Goal: Task Accomplishment & Management: Manage account settings

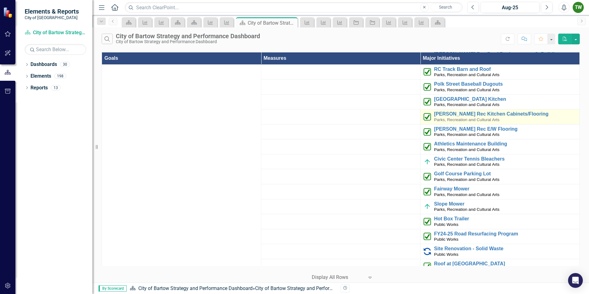
scroll to position [1385, 0]
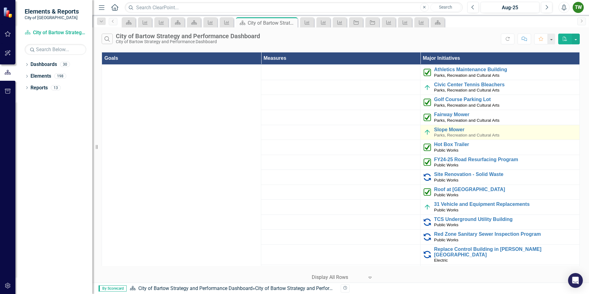
click at [451, 135] on span "Parks, Recreation and Cultural Arts" at bounding box center [466, 135] width 65 height 5
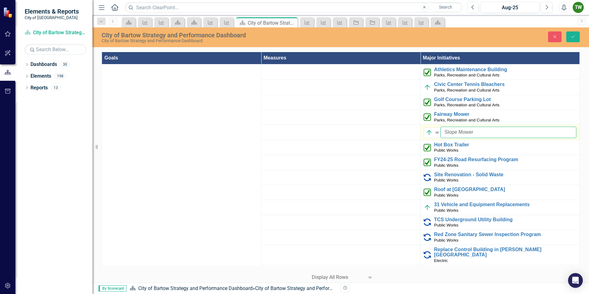
drag, startPoint x: 451, startPoint y: 135, endPoint x: 498, endPoint y: 133, distance: 46.8
click at [498, 133] on input "Slope Mower" at bounding box center [508, 132] width 136 height 11
click at [434, 133] on icon "Expand" at bounding box center [437, 132] width 6 height 5
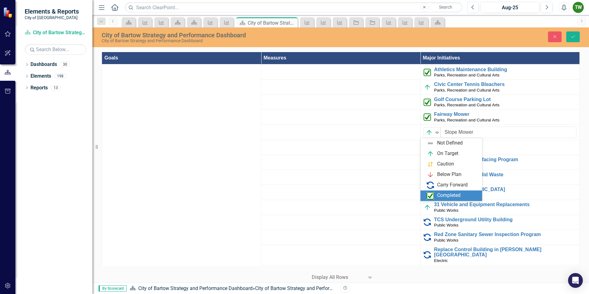
click at [432, 196] on img at bounding box center [429, 195] width 7 height 7
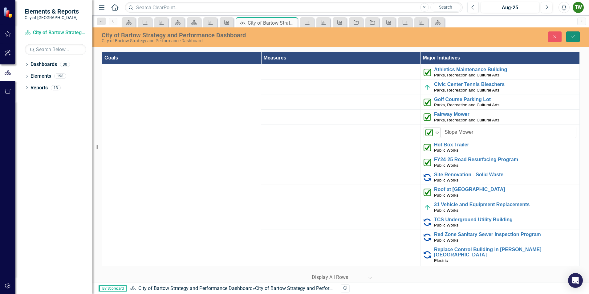
click at [573, 36] on icon "Save" at bounding box center [573, 36] width 6 height 4
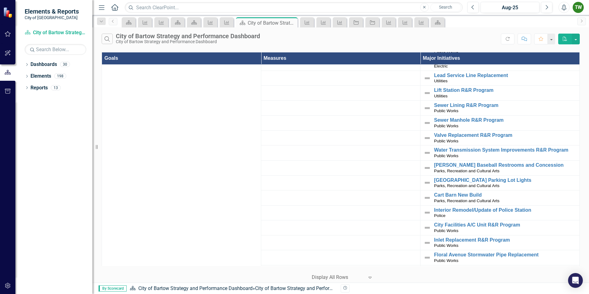
scroll to position [697, 0]
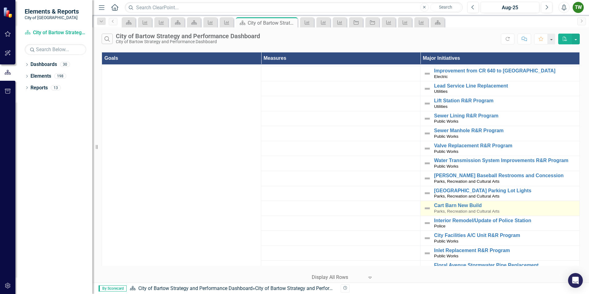
click at [425, 208] on img at bounding box center [426, 207] width 7 height 7
click at [456, 209] on span "Parks, Recreation and Cultural Arts" at bounding box center [466, 211] width 65 height 5
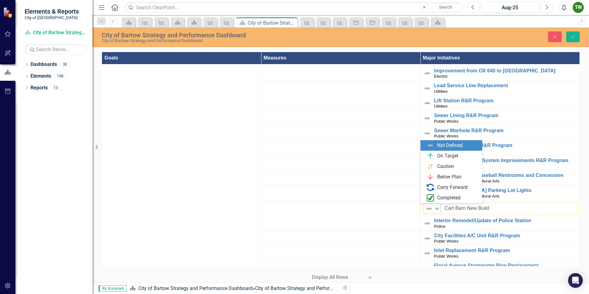
click at [434, 209] on icon "Expand" at bounding box center [437, 208] width 6 height 5
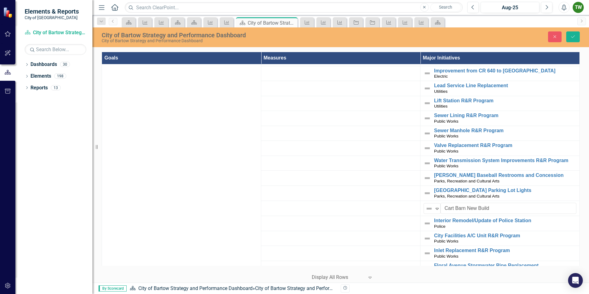
click at [355, 210] on td at bounding box center [340, 207] width 159 height 15
click at [367, 242] on td at bounding box center [340, 238] width 159 height 15
click at [443, 175] on link "[PERSON_NAME] Baseball Restrooms and Concession" at bounding box center [505, 175] width 142 height 6
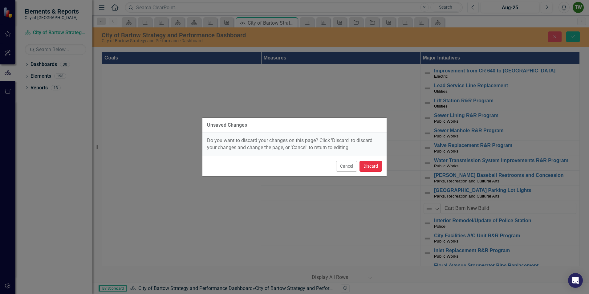
click at [364, 165] on button "Discard" at bounding box center [370, 166] width 22 height 11
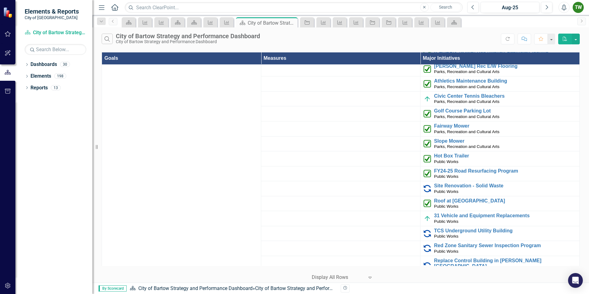
scroll to position [1343, 0]
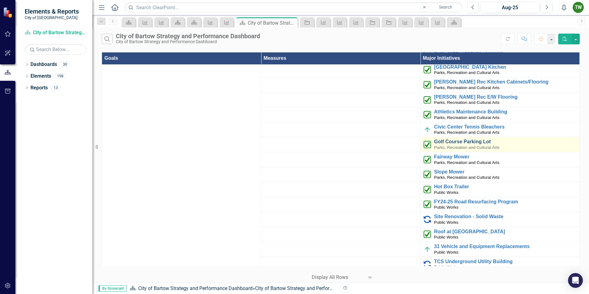
click at [434, 142] on link "Golf Course Parking Lot" at bounding box center [505, 142] width 142 height 6
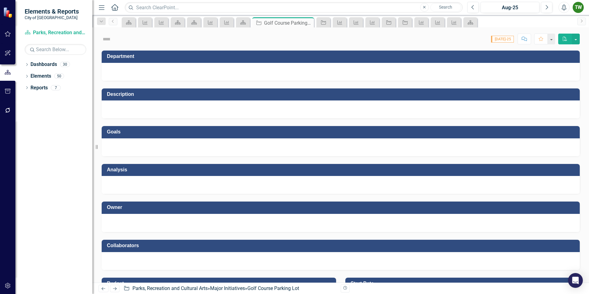
checkbox input "true"
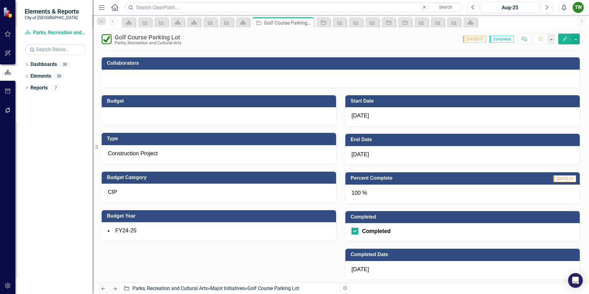
scroll to position [216, 0]
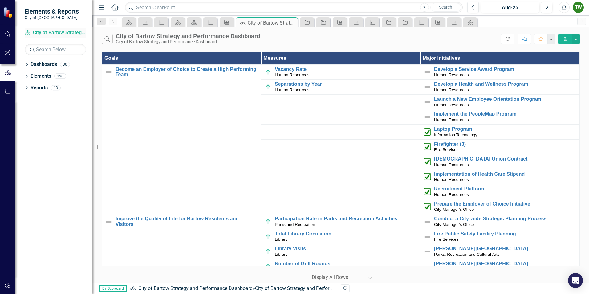
click at [48, 32] on link "Dashboard City of Bartow Strategy and Performance Dashboard" at bounding box center [56, 32] width 62 height 7
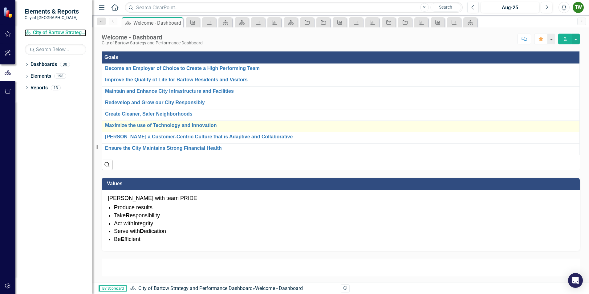
scroll to position [366, 0]
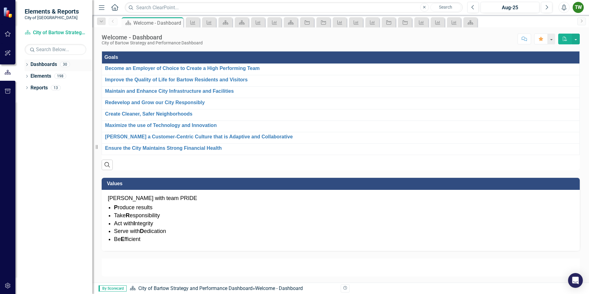
click at [46, 66] on link "Dashboards" at bounding box center [43, 64] width 26 height 7
click at [28, 65] on icon "Dropdown" at bounding box center [27, 64] width 4 height 3
click at [34, 76] on link "City of Bartow Strategy and Performance Dashboard" at bounding box center [63, 76] width 58 height 7
click at [31, 76] on icon "Dropdown" at bounding box center [30, 76] width 5 height 4
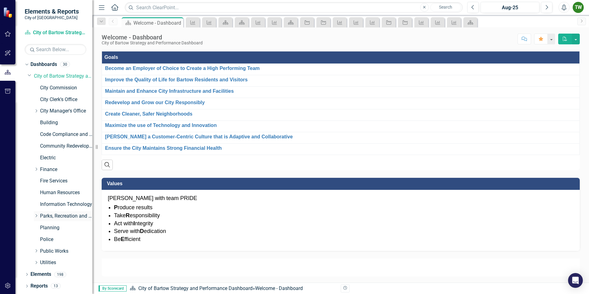
click at [37, 216] on icon at bounding box center [37, 215] width 2 height 3
click at [52, 239] on link "Golf Course" at bounding box center [69, 239] width 46 height 7
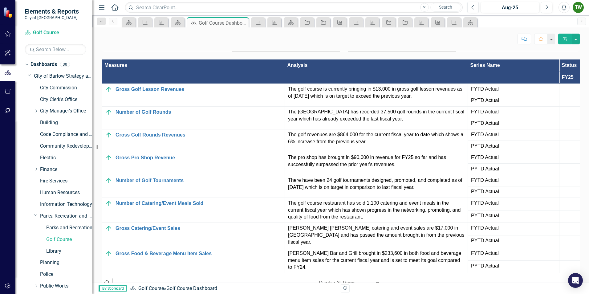
scroll to position [647, 0]
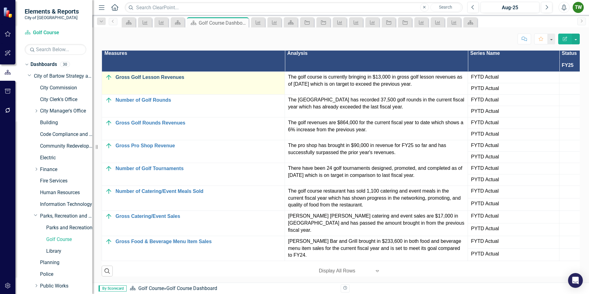
click at [145, 80] on link "Gross Golf Lesson Revenues" at bounding box center [198, 78] width 166 height 6
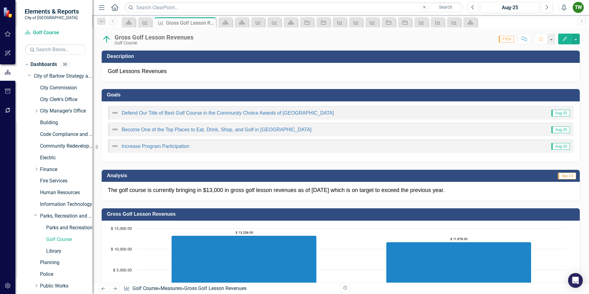
click at [564, 39] on icon "Edit" at bounding box center [565, 39] width 6 height 4
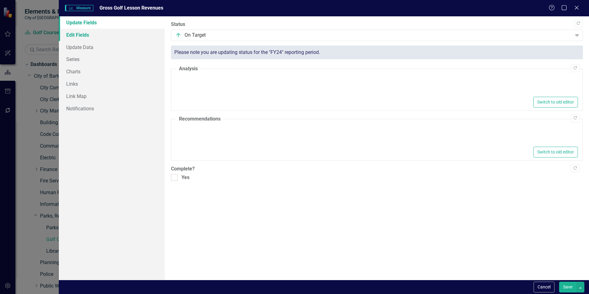
type textarea "<p>The golf course is currently bringing in $13,000 in gross golf lesson revenu…"
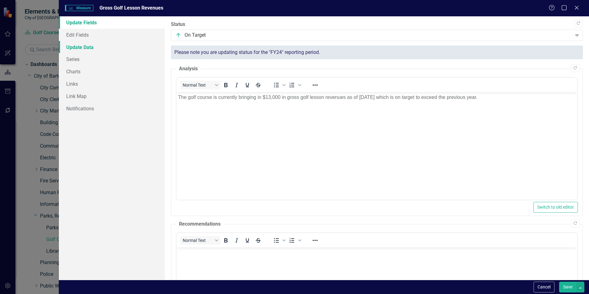
click at [87, 46] on link "Update Data" at bounding box center [112, 47] width 106 height 12
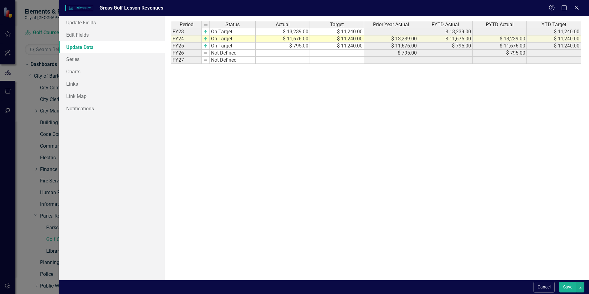
click at [302, 47] on td "$ 795.00" at bounding box center [283, 45] width 54 height 7
type textarea "12708."
click at [389, 224] on div "Period Status Actual Target Prior Year Actual FYTD Actual PYTD Actual YTD Targe…" at bounding box center [376, 148] width 411 height 254
click at [568, 287] on button "Save" at bounding box center [567, 286] width 17 height 11
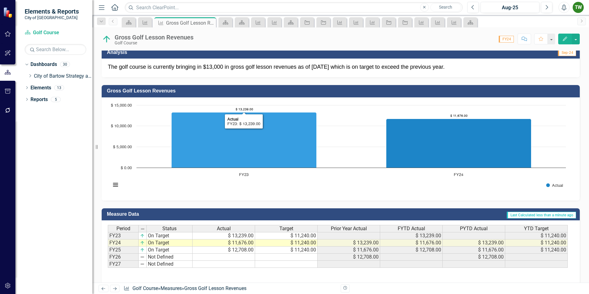
scroll to position [142, 0]
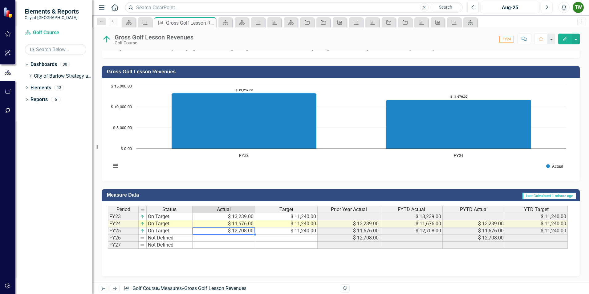
click at [250, 232] on td "$ 12,708.00" at bounding box center [223, 230] width 63 height 7
click at [288, 245] on td at bounding box center [286, 244] width 63 height 7
click at [566, 38] on icon "button" at bounding box center [565, 39] width 4 height 4
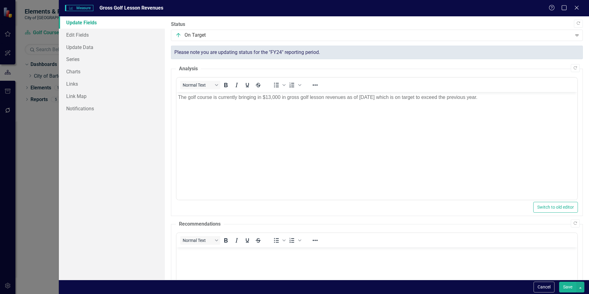
scroll to position [0, 0]
click at [87, 46] on link "Update Data" at bounding box center [112, 47] width 106 height 12
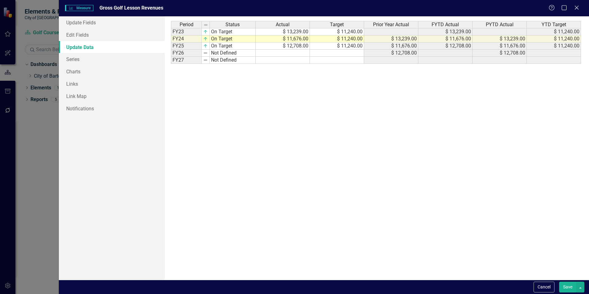
click at [569, 288] on button "Save" at bounding box center [567, 286] width 17 height 11
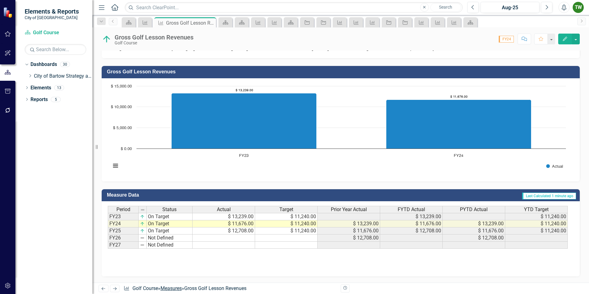
click at [177, 286] on link "Measures" at bounding box center [170, 288] width 21 height 6
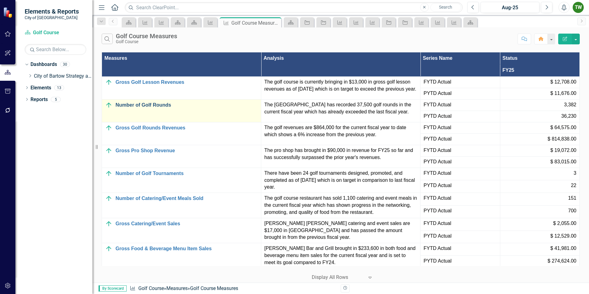
click at [147, 107] on link "Number of Golf Rounds" at bounding box center [186, 105] width 142 height 6
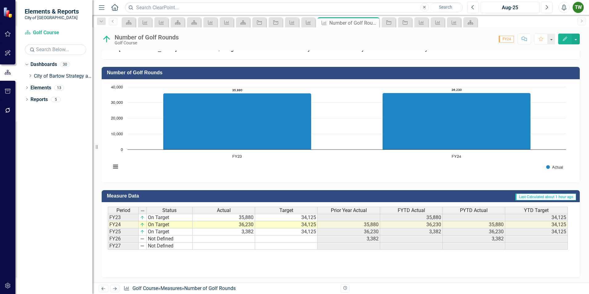
scroll to position [175, 0]
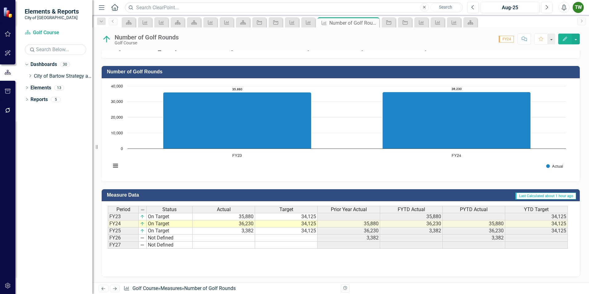
click at [248, 231] on td "3,382" at bounding box center [223, 230] width 63 height 7
click at [563, 39] on icon "Edit" at bounding box center [565, 39] width 6 height 4
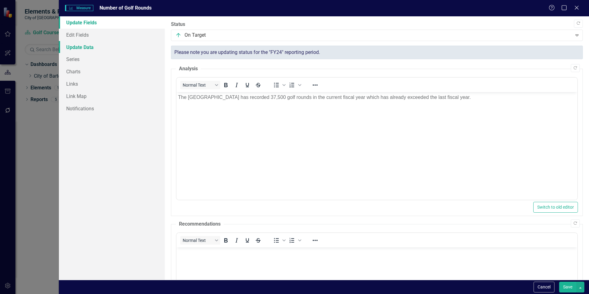
scroll to position [0, 0]
click at [86, 47] on link "Update Data" at bounding box center [112, 47] width 106 height 12
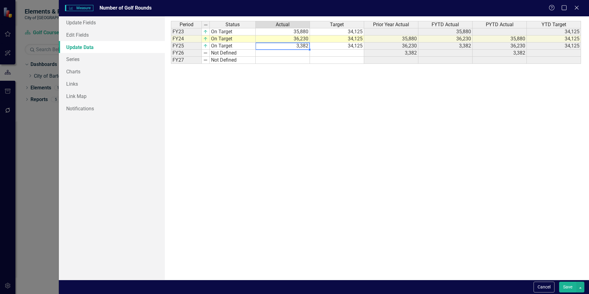
click at [296, 47] on td "3,382" at bounding box center [283, 45] width 54 height 7
type textarea "38585"
click at [570, 286] on button "Save" at bounding box center [567, 286] width 17 height 11
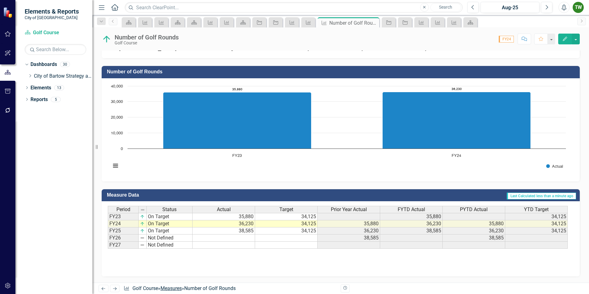
click at [175, 289] on link "Measures" at bounding box center [170, 288] width 21 height 6
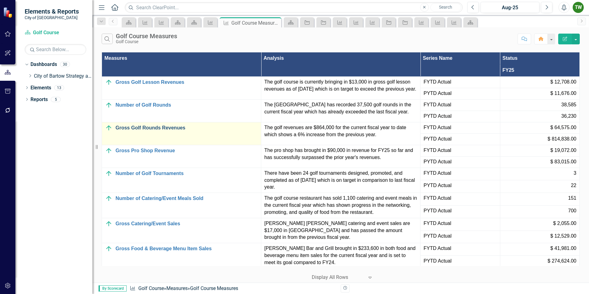
click at [152, 129] on link "Gross Golf Rounds Revenues" at bounding box center [186, 128] width 142 height 6
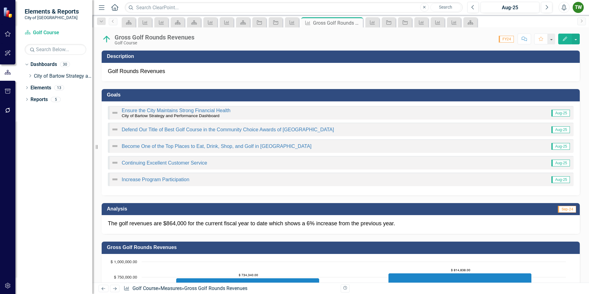
click at [565, 39] on icon "button" at bounding box center [565, 39] width 4 height 4
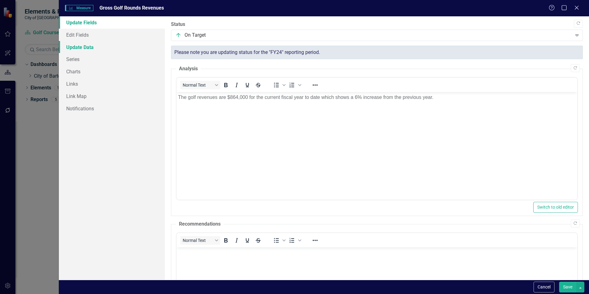
click at [78, 47] on link "Update Data" at bounding box center [112, 47] width 106 height 12
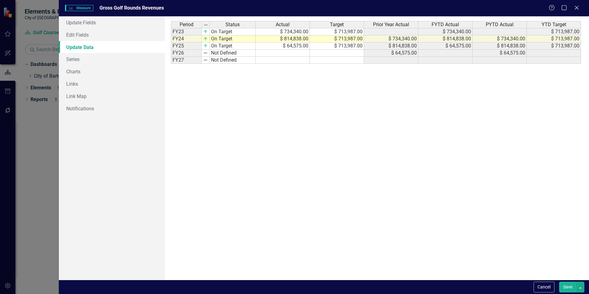
click at [301, 48] on td "$ 64,575.00" at bounding box center [283, 45] width 54 height 7
type textarea "893154.07"
click at [568, 285] on button "Save" at bounding box center [567, 286] width 17 height 11
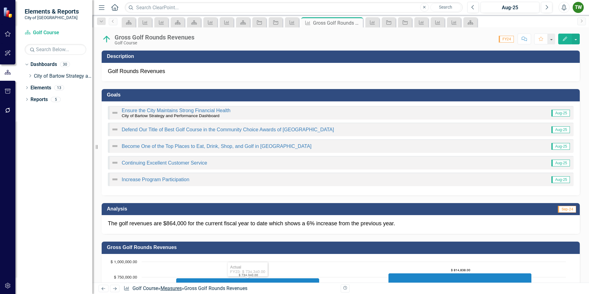
click at [176, 287] on link "Measures" at bounding box center [170, 288] width 21 height 6
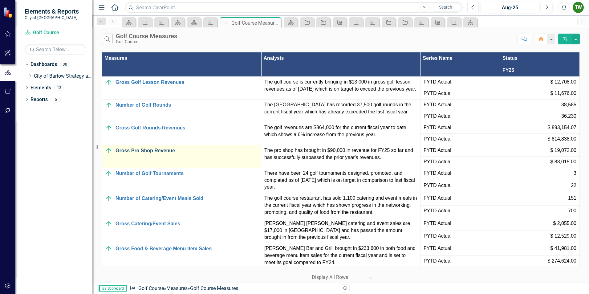
click at [147, 152] on link "Gross Pro Shop Revenue" at bounding box center [186, 151] width 142 height 6
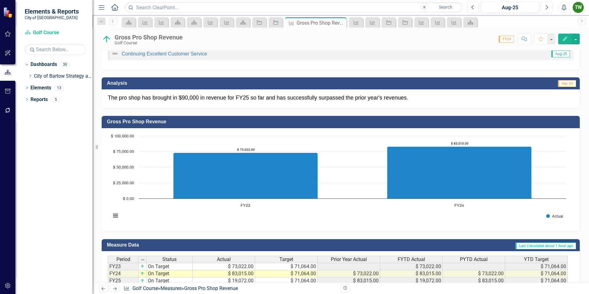
scroll to position [142, 0]
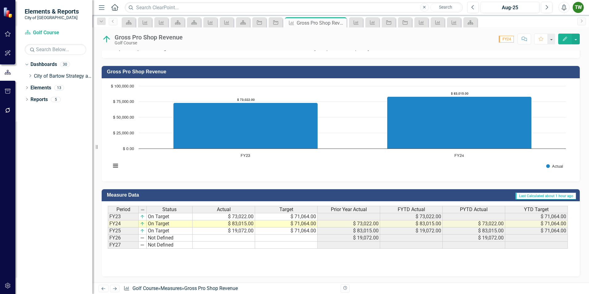
click at [252, 232] on td "$ 19,072.00" at bounding box center [223, 230] width 63 height 7
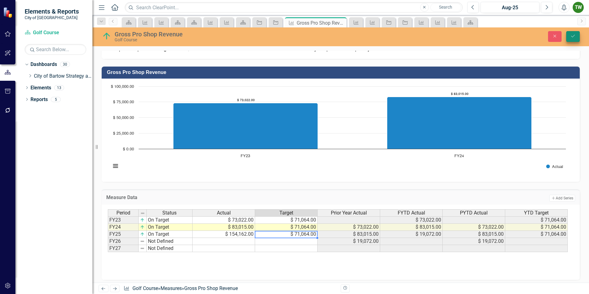
type textarea "71064"
click at [575, 37] on icon "Save" at bounding box center [573, 36] width 6 height 4
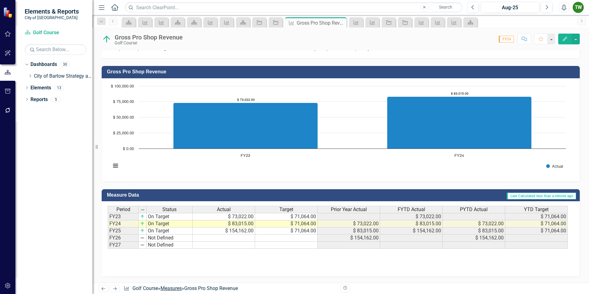
click at [179, 289] on link "Measures" at bounding box center [170, 288] width 21 height 6
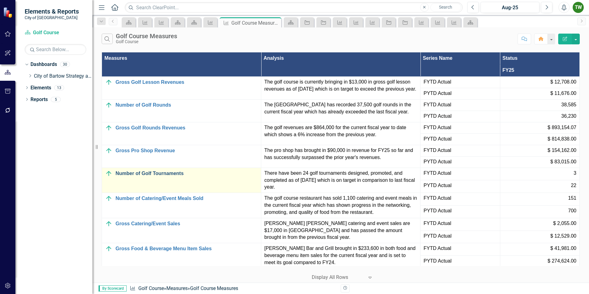
click at [169, 175] on link "Number of Golf Tournaments" at bounding box center [186, 174] width 142 height 6
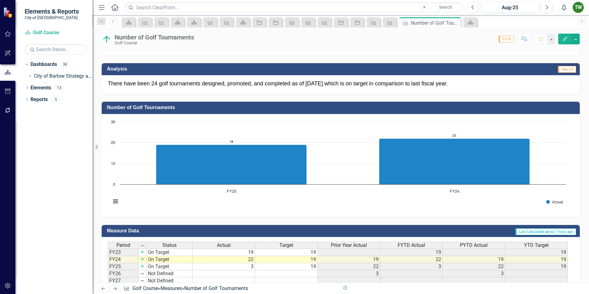
scroll to position [159, 0]
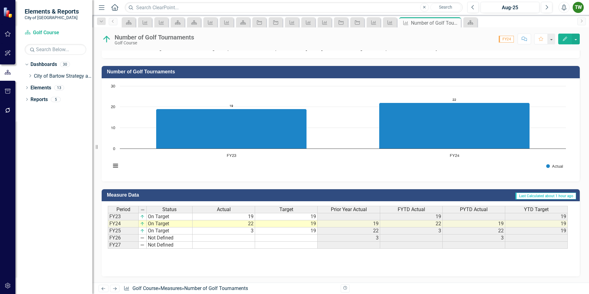
click at [247, 231] on td "3" at bounding box center [223, 230] width 63 height 7
click at [563, 38] on icon "Edit" at bounding box center [565, 39] width 6 height 4
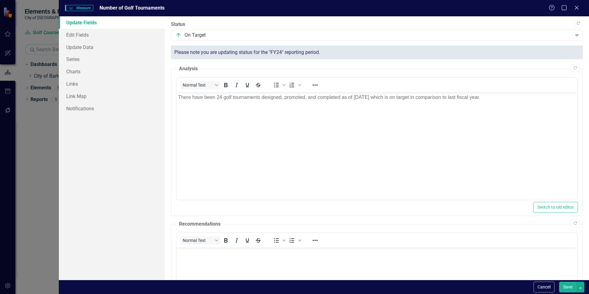
scroll to position [0, 0]
click at [81, 47] on link "Update Data" at bounding box center [112, 47] width 106 height 12
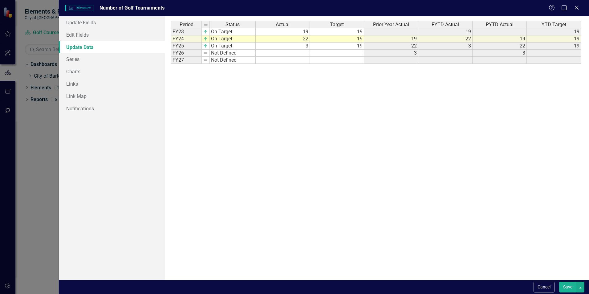
click at [298, 47] on td "3" at bounding box center [283, 45] width 54 height 7
type textarea "24"
click at [566, 285] on button "Save" at bounding box center [567, 286] width 17 height 11
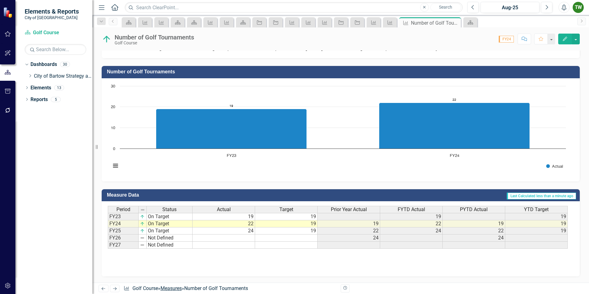
click at [175, 288] on link "Measures" at bounding box center [170, 288] width 21 height 6
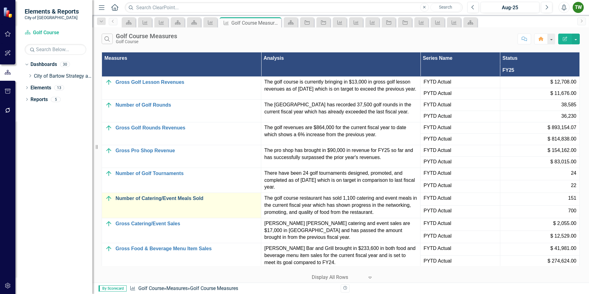
click at [164, 201] on link "Number of Catering/Event Meals Sold" at bounding box center [186, 199] width 142 height 6
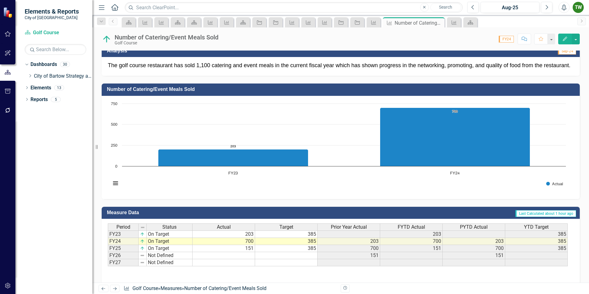
scroll to position [150, 0]
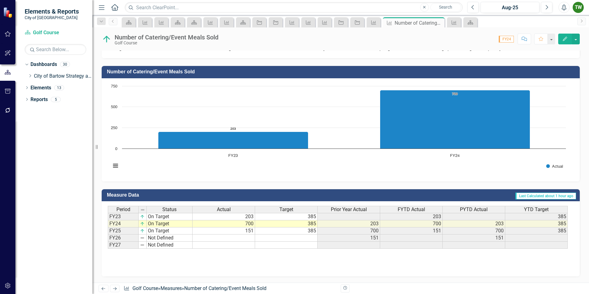
click at [564, 38] on icon "Edit" at bounding box center [565, 39] width 6 height 4
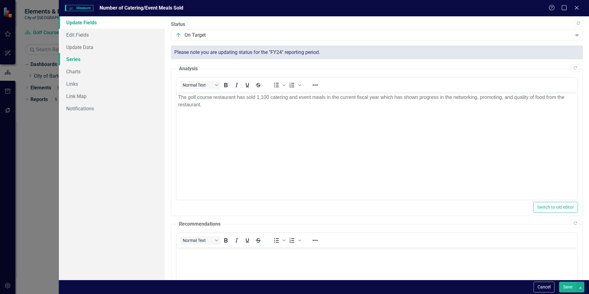
scroll to position [0, 0]
click at [83, 46] on link "Update Data" at bounding box center [112, 47] width 106 height 12
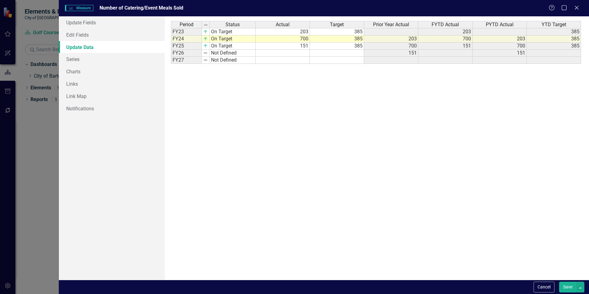
click at [304, 47] on td "151" at bounding box center [283, 45] width 54 height 7
type textarea "1962"
click at [567, 288] on button "Save" at bounding box center [567, 286] width 17 height 11
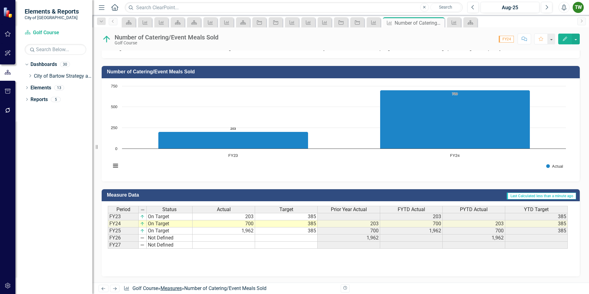
click at [176, 288] on link "Measures" at bounding box center [170, 288] width 21 height 6
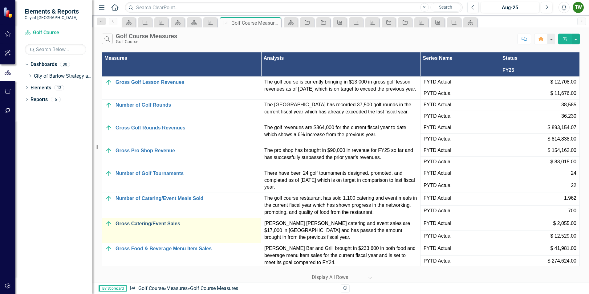
click at [153, 225] on link "Gross Catering/Event Sales" at bounding box center [186, 224] width 142 height 6
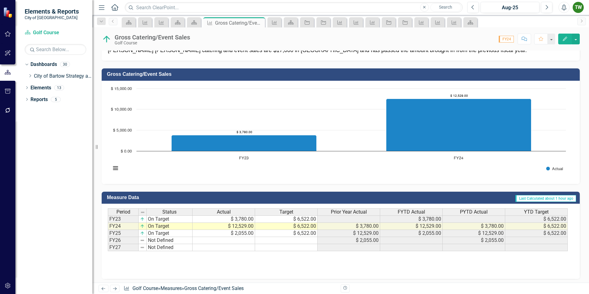
scroll to position [126, 0]
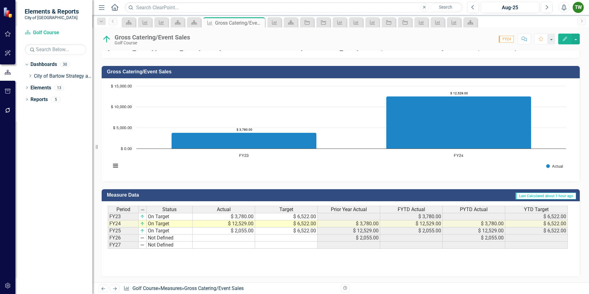
click at [564, 38] on icon "button" at bounding box center [565, 39] width 4 height 4
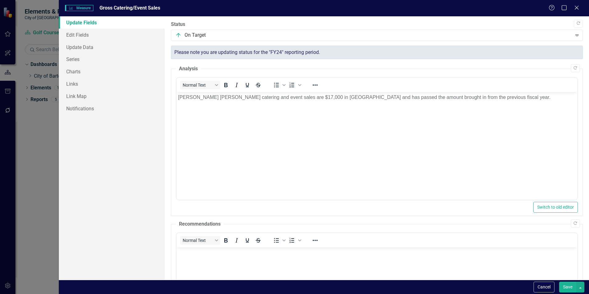
scroll to position [0, 0]
click at [81, 46] on link "Update Data" at bounding box center [112, 47] width 106 height 12
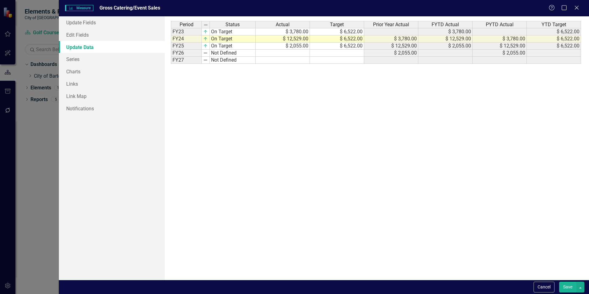
click at [303, 47] on td "$ 2,055.00" at bounding box center [283, 45] width 54 height 7
type textarea "6522"
click at [568, 288] on button "Save" at bounding box center [567, 286] width 17 height 11
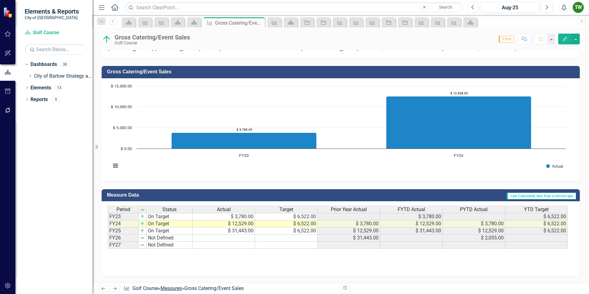
click at [175, 288] on link "Measures" at bounding box center [170, 288] width 21 height 6
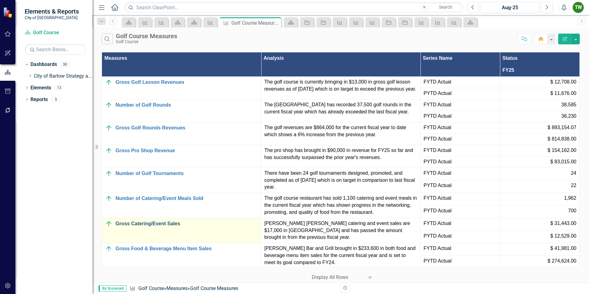
click at [151, 224] on link "Gross Catering/Event Sales" at bounding box center [186, 224] width 142 height 6
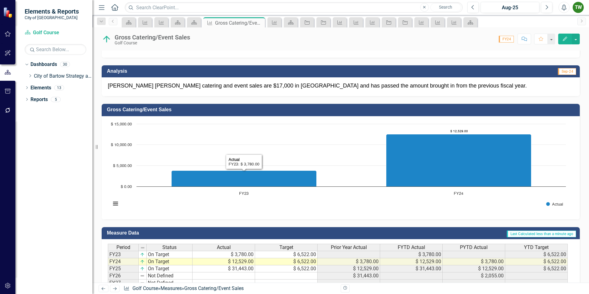
scroll to position [123, 0]
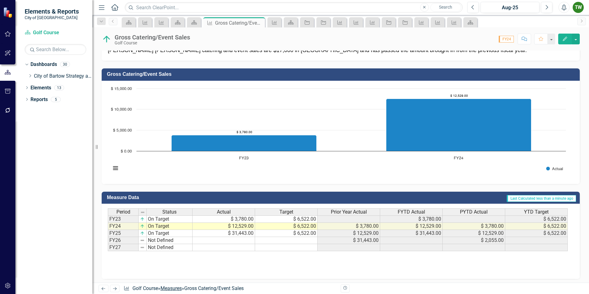
click at [172, 289] on link "Measures" at bounding box center [170, 288] width 21 height 6
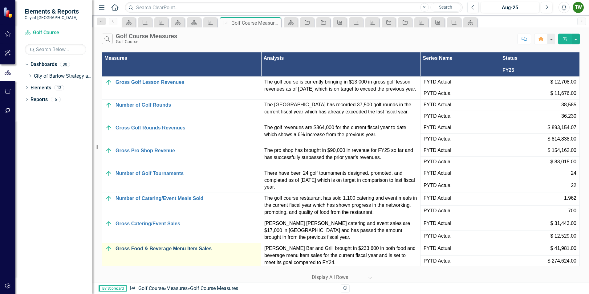
click at [169, 248] on link "Gross Food & Beverage Menu Item Sales" at bounding box center [186, 249] width 142 height 6
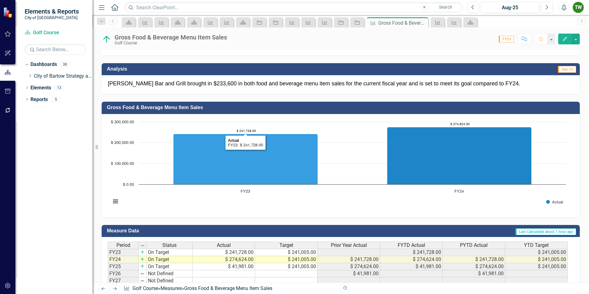
scroll to position [159, 0]
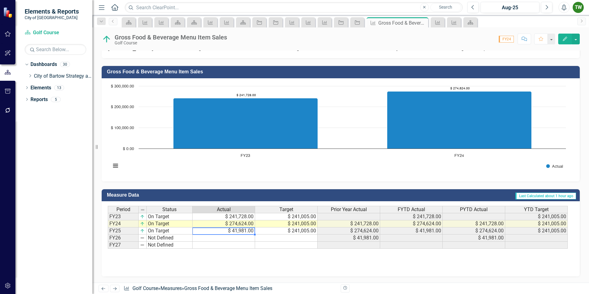
click at [245, 232] on td "$ 41,981.00" at bounding box center [223, 230] width 63 height 7
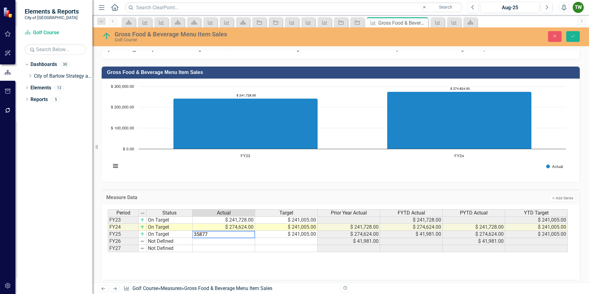
type textarea "358776"
click at [574, 35] on icon "Save" at bounding box center [573, 36] width 6 height 4
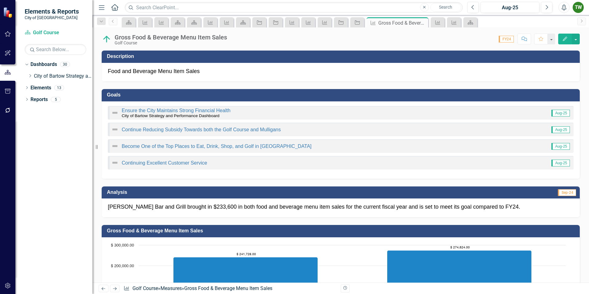
click at [115, 113] on img at bounding box center [114, 112] width 7 height 7
click at [138, 112] on link "Ensure the City Maintains Strong Financial Health" at bounding box center [176, 110] width 109 height 5
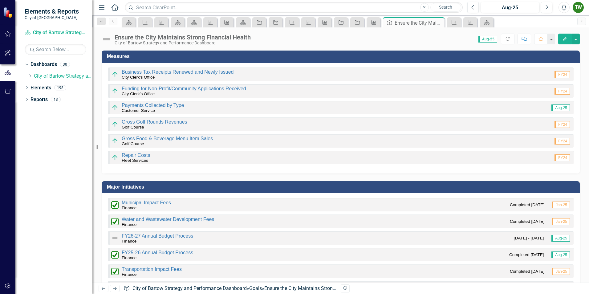
click at [558, 142] on span "FY24" at bounding box center [561, 141] width 15 height 7
click at [557, 141] on span "FY24" at bounding box center [561, 141] width 15 height 7
click at [564, 38] on icon "Edit" at bounding box center [565, 39] width 6 height 4
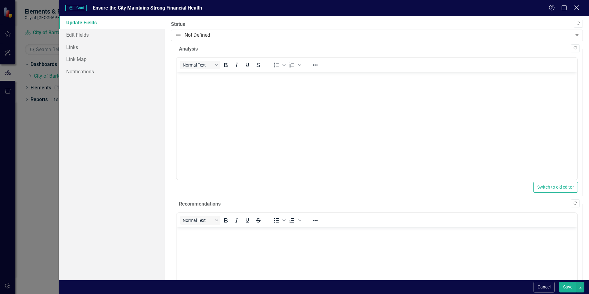
click at [577, 7] on icon at bounding box center [576, 7] width 5 height 5
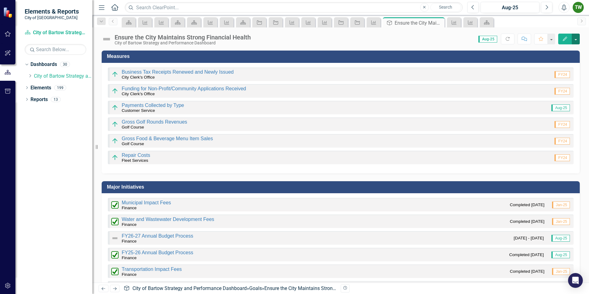
click at [577, 40] on button "button" at bounding box center [575, 39] width 8 height 11
click at [543, 110] on link "Email Email Page" at bounding box center [554, 108] width 50 height 11
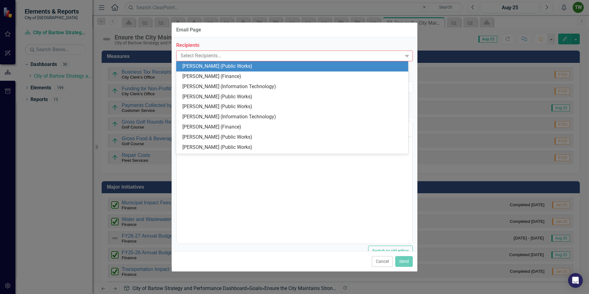
click at [200, 57] on div at bounding box center [290, 56] width 224 height 8
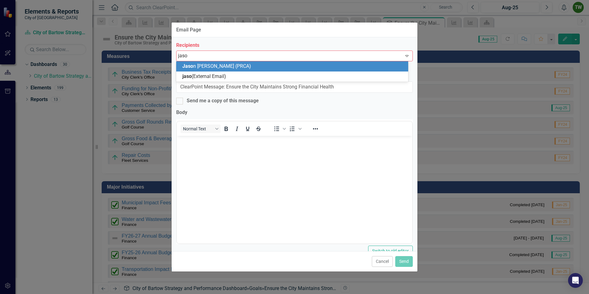
type input "jason"
click at [217, 65] on span "Jason Hargrove (PRCA)" at bounding box center [227, 66] width 91 height 6
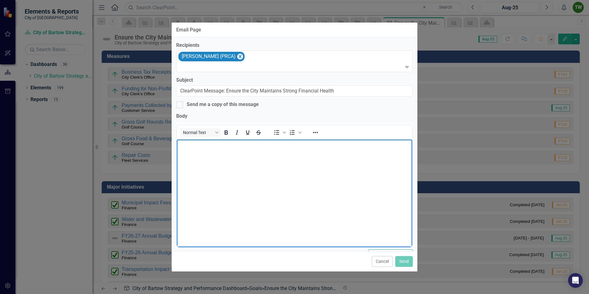
click at [204, 150] on body "Rich Text Area. Press ALT-0 for help." at bounding box center [294, 185] width 235 height 92
click at [405, 260] on button "Send" at bounding box center [404, 261] width 18 height 11
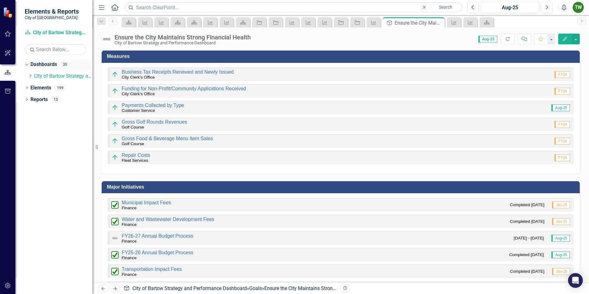
click at [48, 65] on link "Dashboards" at bounding box center [43, 64] width 26 height 7
click at [190, 287] on link "City of Bartow Strategy and Performance Dashboard" at bounding box center [189, 288] width 114 height 6
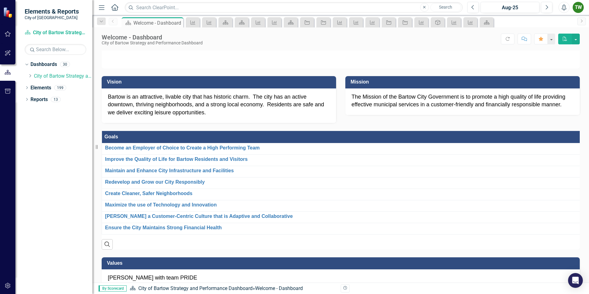
click at [346, 289] on icon "Revision History" at bounding box center [345, 288] width 5 height 4
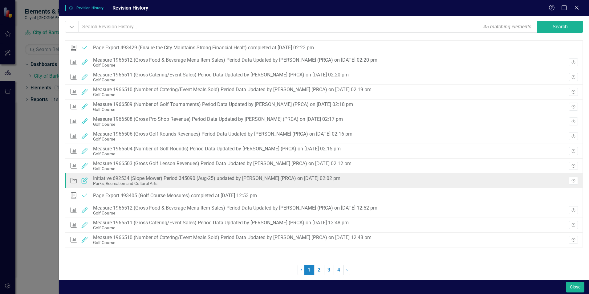
click at [125, 179] on div "Initiative 692534 (Slope Mower) Period 345090 (Aug-25) updated by [PERSON_NAME]…" at bounding box center [216, 178] width 247 height 6
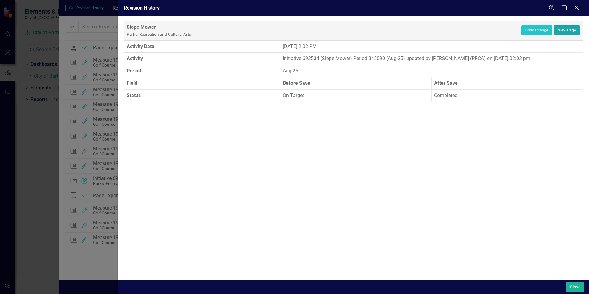
click at [567, 29] on link "View Page" at bounding box center [567, 30] width 26 height 10
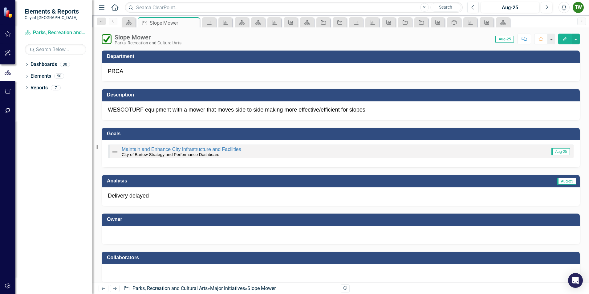
click at [107, 40] on img at bounding box center [107, 39] width 10 height 10
click at [156, 193] on p "Delivery delayed" at bounding box center [341, 196] width 466 height 8
click at [154, 197] on p "Delivery delayed" at bounding box center [341, 196] width 466 height 8
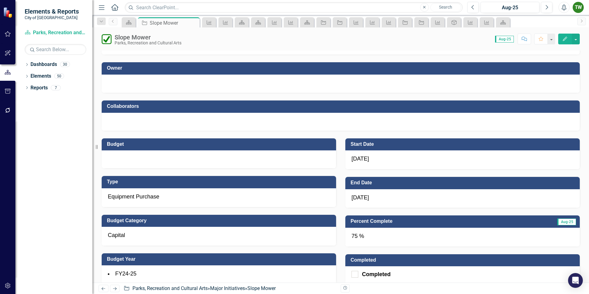
scroll to position [185, 0]
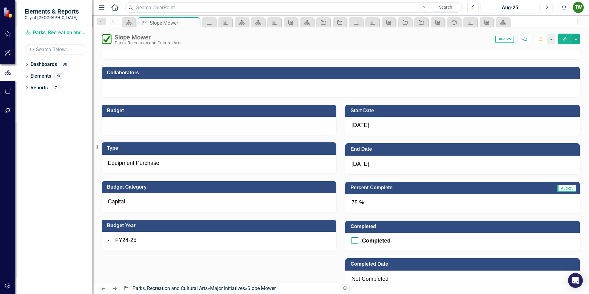
click at [352, 240] on input "Completed" at bounding box center [353, 239] width 4 height 4
checkbox input "true"
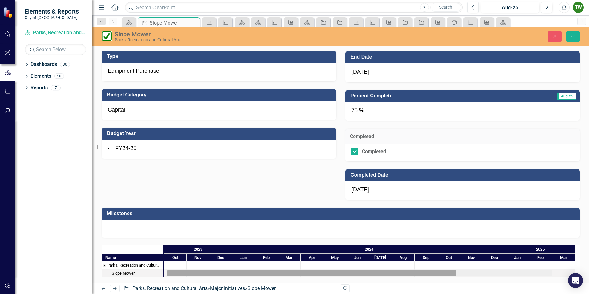
scroll to position [316, 0]
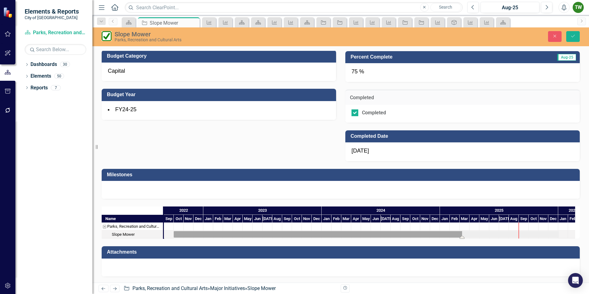
drag, startPoint x: 316, startPoint y: 234, endPoint x: 141, endPoint y: 232, distance: 175.5
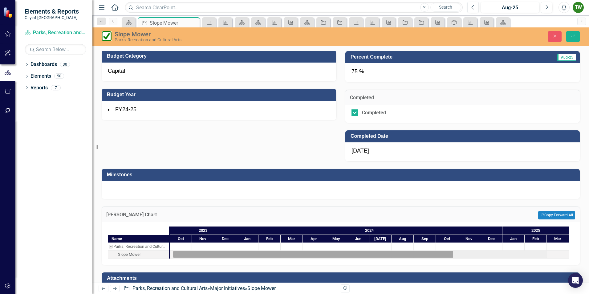
drag, startPoint x: 260, startPoint y: 254, endPoint x: 459, endPoint y: 250, distance: 199.2
click at [561, 253] on div at bounding box center [557, 254] width 22 height 8
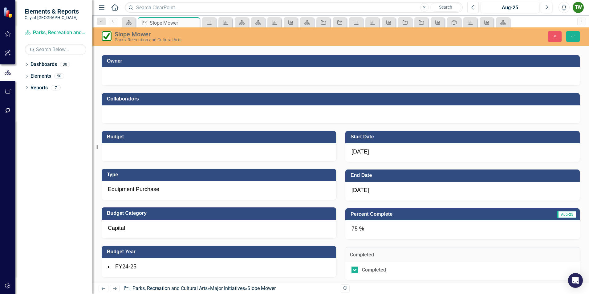
scroll to position [157, 0]
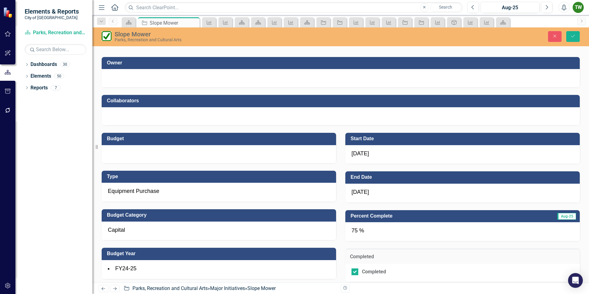
click at [116, 153] on div at bounding box center [219, 154] width 234 height 18
click at [116, 154] on div at bounding box center [219, 154] width 234 height 18
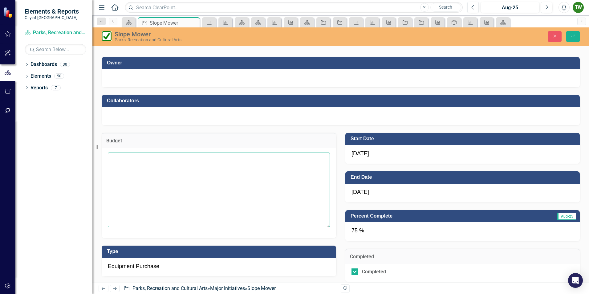
click at [127, 162] on textarea at bounding box center [219, 189] width 222 height 75
click at [123, 163] on textarea at bounding box center [219, 189] width 222 height 75
type textarea "4"
click at [358, 230] on div "75 %" at bounding box center [462, 231] width 234 height 19
click at [563, 217] on span "Aug-25" at bounding box center [566, 216] width 19 height 7
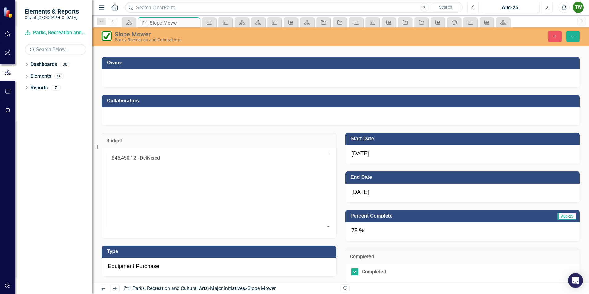
click at [369, 232] on div "75 %" at bounding box center [462, 231] width 234 height 19
click at [163, 159] on textarea "$46,450.12 - Delivered" at bounding box center [219, 189] width 222 height 75
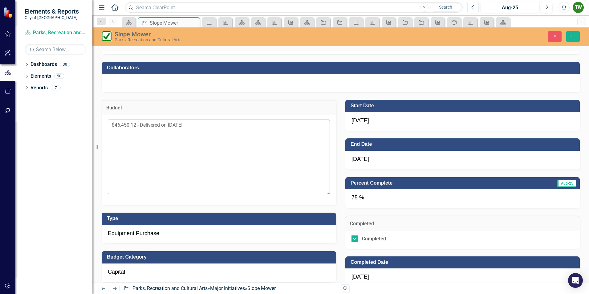
scroll to position [185, 0]
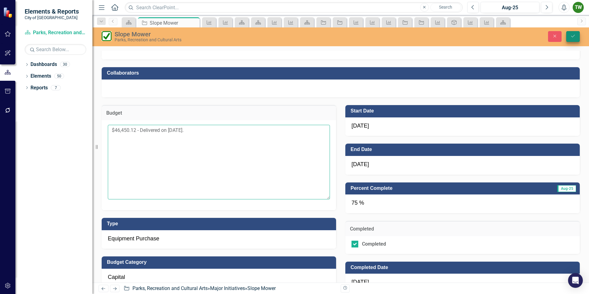
type textarea "$46,450.12 - Delivered on 9/24/2025."
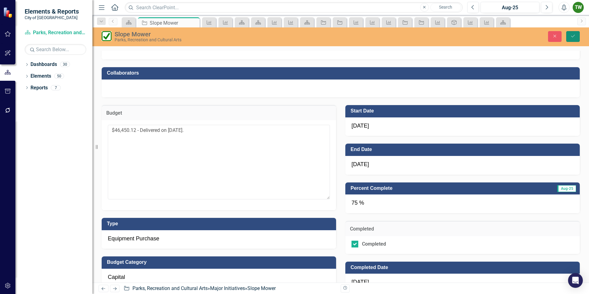
click at [573, 36] on icon "Save" at bounding box center [573, 36] width 6 height 4
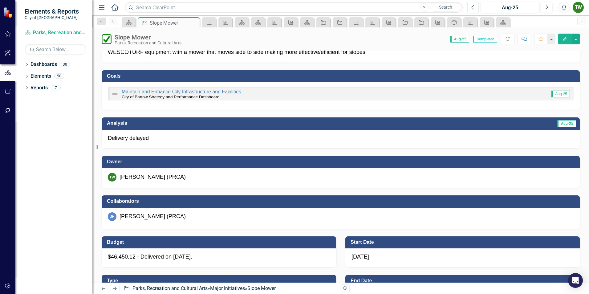
scroll to position [62, 0]
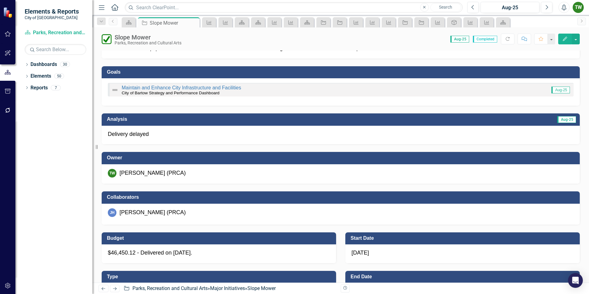
click at [139, 135] on p "Delivery delayed" at bounding box center [341, 134] width 466 height 8
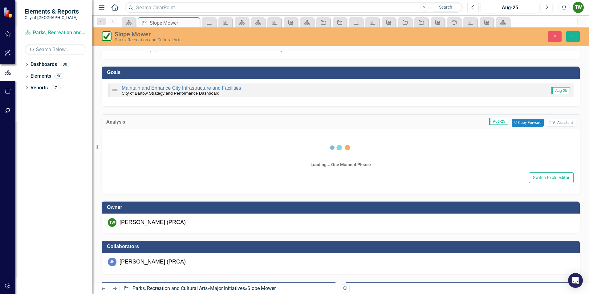
click at [139, 135] on div "Loading... One Moment Please" at bounding box center [341, 152] width 466 height 35
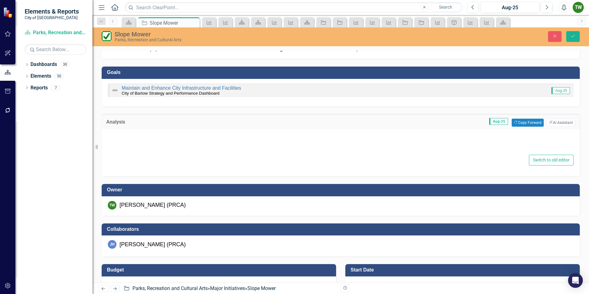
type textarea "<p>Delivery delayed</p>"
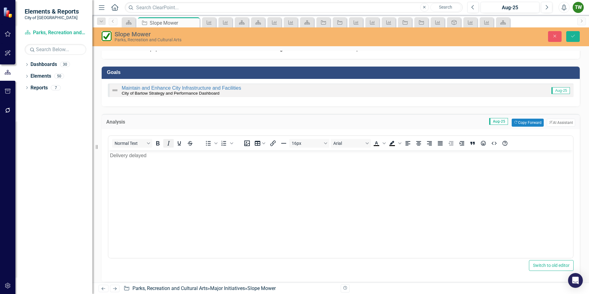
scroll to position [0, 0]
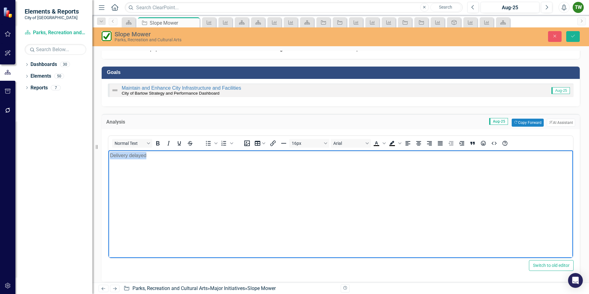
drag, startPoint x: 151, startPoint y: 156, endPoint x: 201, endPoint y: 301, distance: 153.6
click at [108, 151] on html "Delivery delayed" at bounding box center [340, 196] width 464 height 92
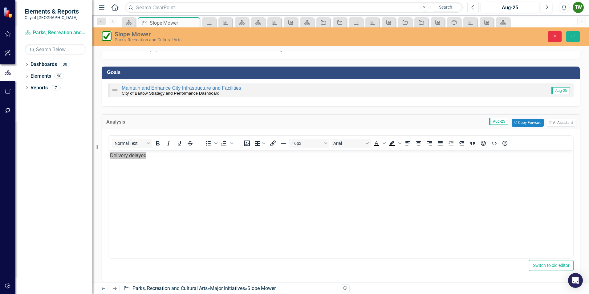
click at [555, 35] on icon "button" at bounding box center [554, 36] width 3 height 3
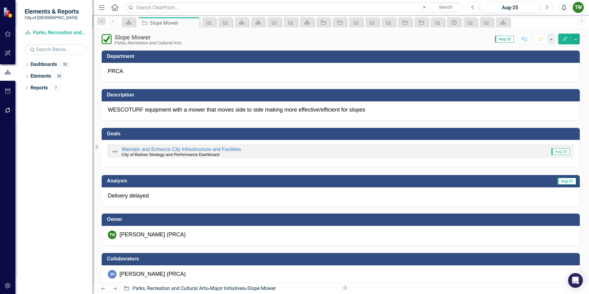
checkbox input "true"
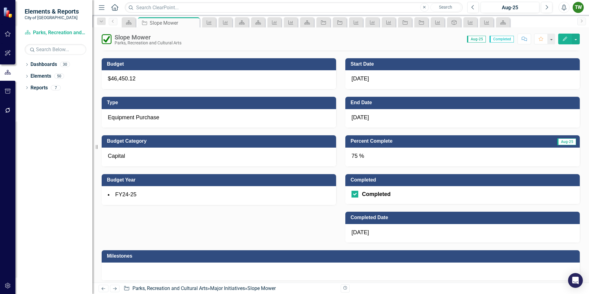
scroll to position [246, 0]
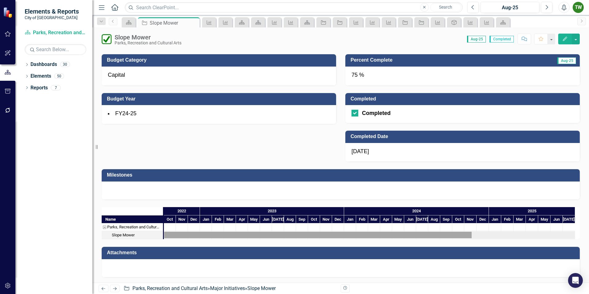
scroll to position [317, 0]
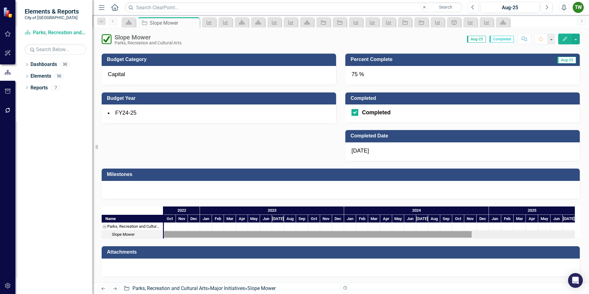
click at [116, 289] on icon at bounding box center [115, 288] width 4 height 3
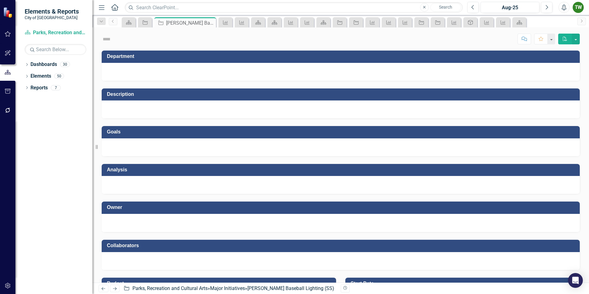
checkbox input "true"
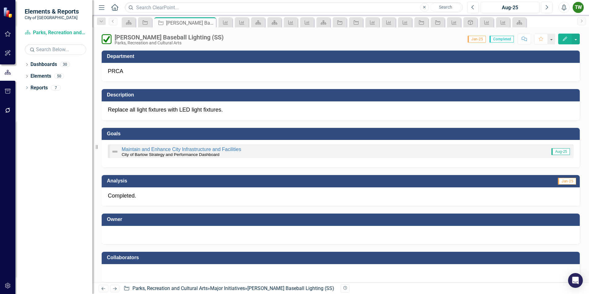
click at [105, 289] on icon "Previous" at bounding box center [103, 288] width 5 height 4
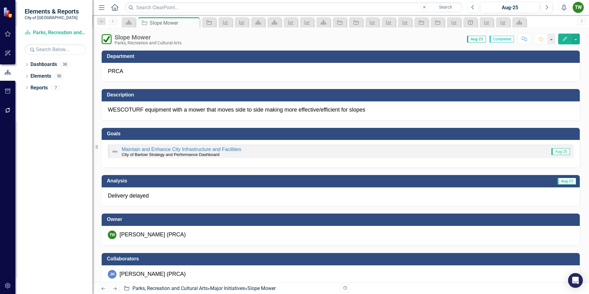
click at [105, 289] on icon "Previous" at bounding box center [103, 288] width 5 height 4
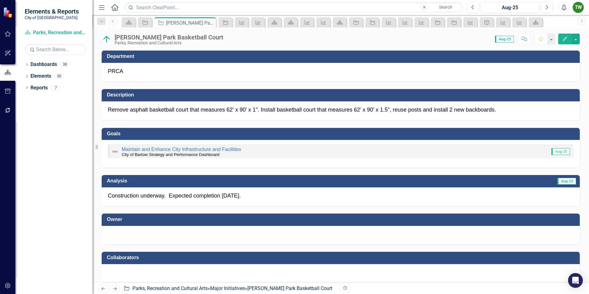
click at [105, 289] on icon "Previous" at bounding box center [103, 288] width 5 height 4
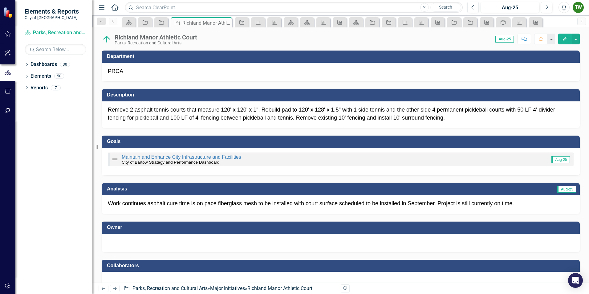
click at [113, 287] on icon "Next" at bounding box center [114, 288] width 5 height 4
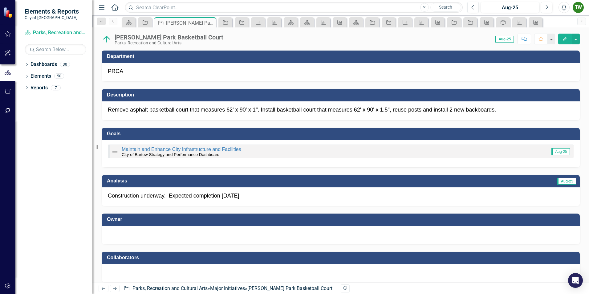
click at [116, 288] on icon at bounding box center [115, 288] width 4 height 3
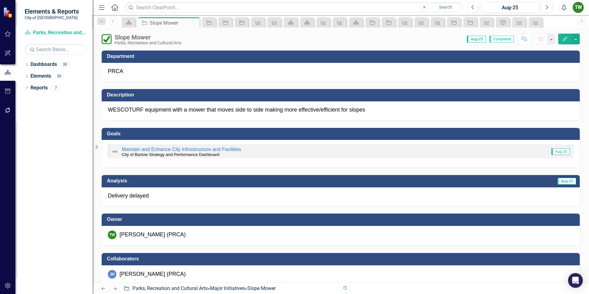
click at [116, 288] on icon at bounding box center [115, 288] width 4 height 3
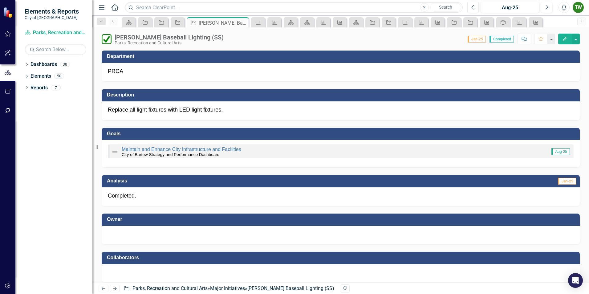
click at [103, 289] on icon "Previous" at bounding box center [103, 288] width 5 height 4
click at [103, 289] on icon at bounding box center [104, 288] width 4 height 3
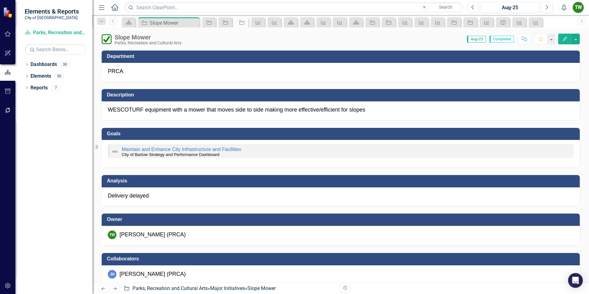
click at [103, 289] on icon at bounding box center [104, 288] width 4 height 3
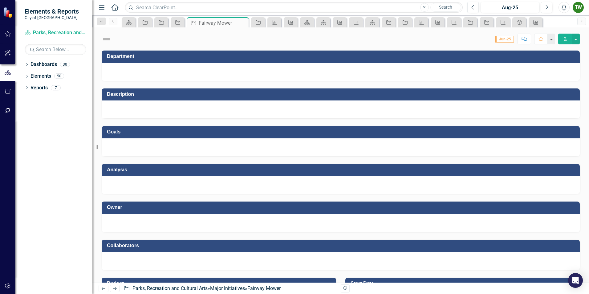
checkbox input "true"
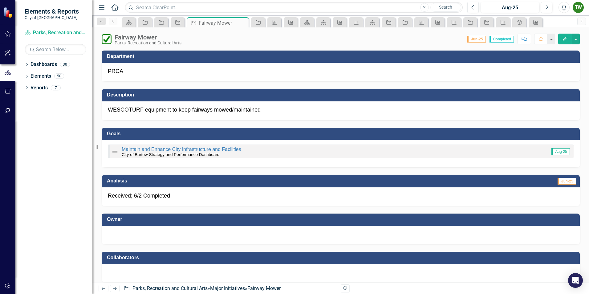
click at [128, 236] on div at bounding box center [341, 233] width 466 height 7
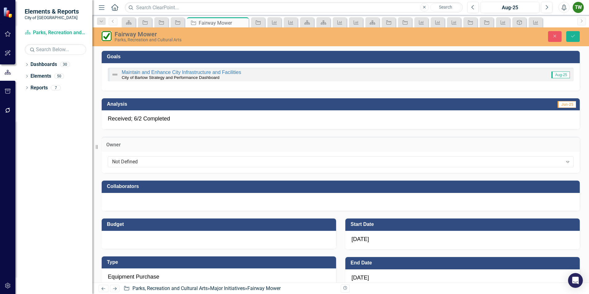
scroll to position [92, 0]
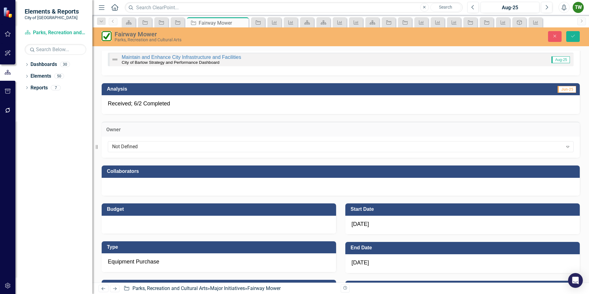
click at [120, 226] on div at bounding box center [219, 225] width 234 height 18
click at [214, 143] on div "Not Defined Expand" at bounding box center [341, 146] width 466 height 11
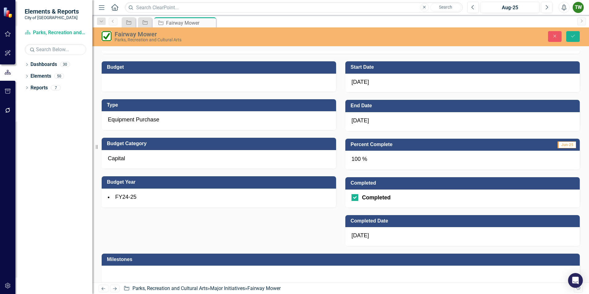
scroll to position [227, 0]
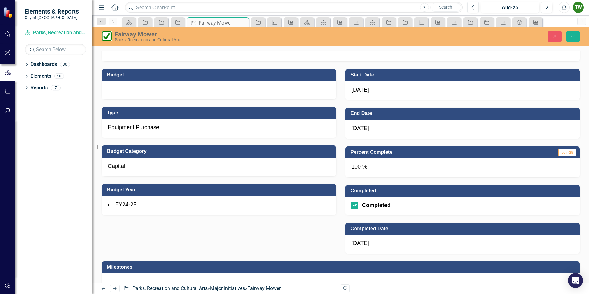
click at [116, 289] on icon at bounding box center [115, 288] width 4 height 3
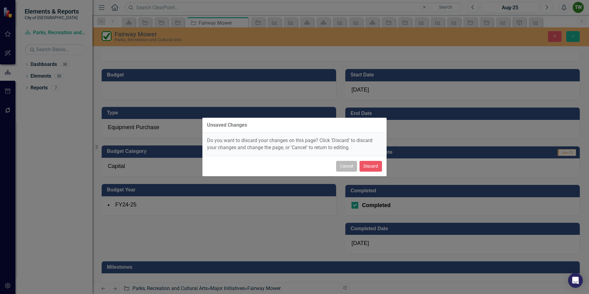
click at [347, 166] on button "Cancel" at bounding box center [346, 166] width 21 height 11
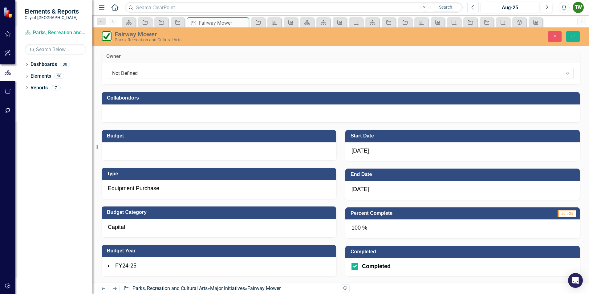
scroll to position [165, 0]
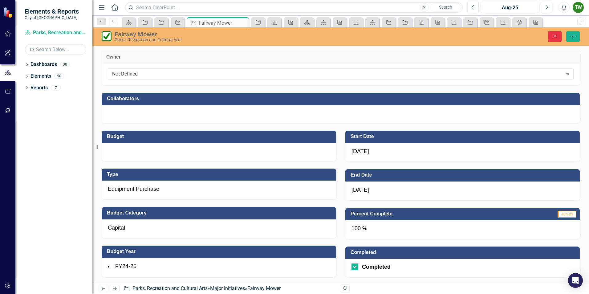
click at [555, 36] on icon "Close" at bounding box center [555, 36] width 6 height 4
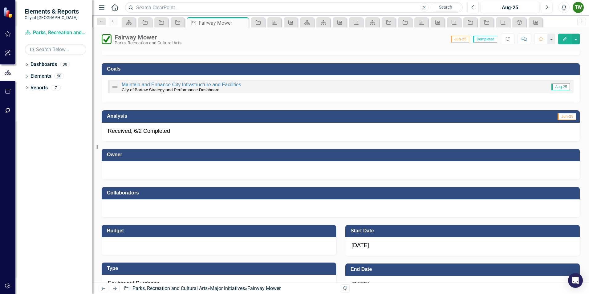
scroll to position [0, 0]
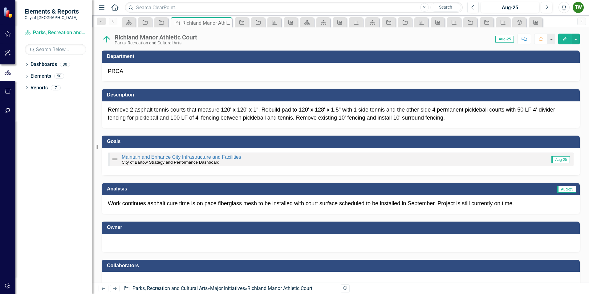
click at [117, 288] on icon "Next" at bounding box center [114, 288] width 5 height 4
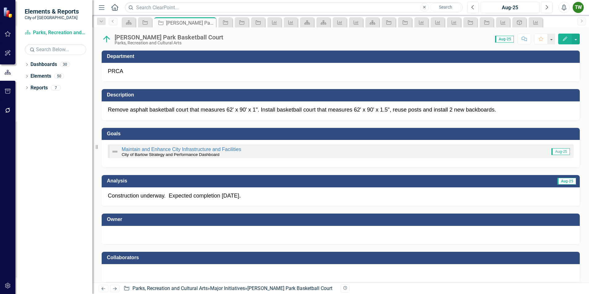
click at [115, 288] on icon "Next" at bounding box center [114, 288] width 5 height 4
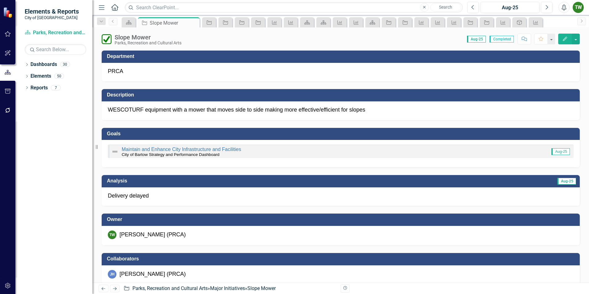
click at [115, 288] on icon "Next" at bounding box center [114, 288] width 5 height 4
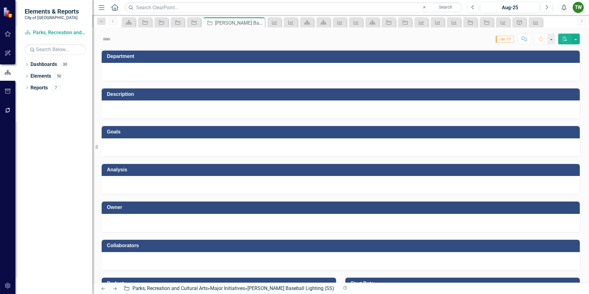
checkbox input "true"
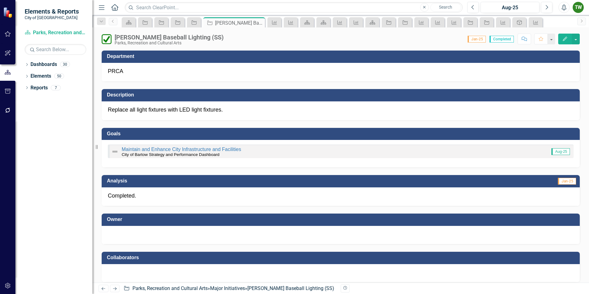
click at [115, 288] on icon "Next" at bounding box center [114, 288] width 5 height 4
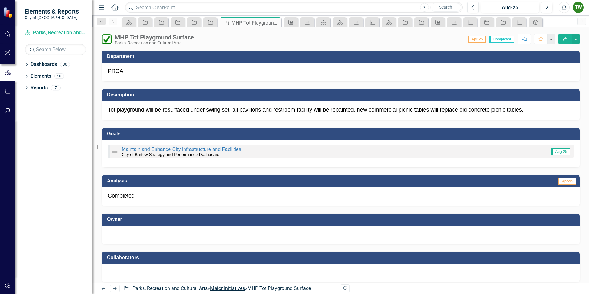
click at [239, 288] on link "Major Initiatives" at bounding box center [227, 288] width 35 height 6
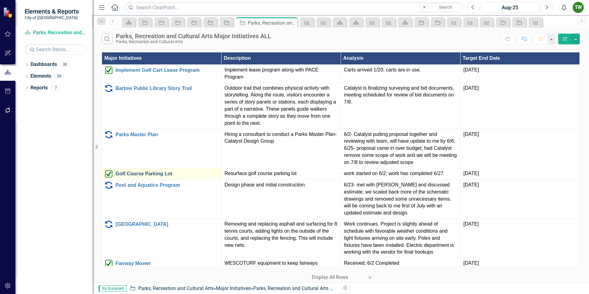
click at [140, 172] on link "Golf Course Parking Lot" at bounding box center [166, 174] width 103 height 6
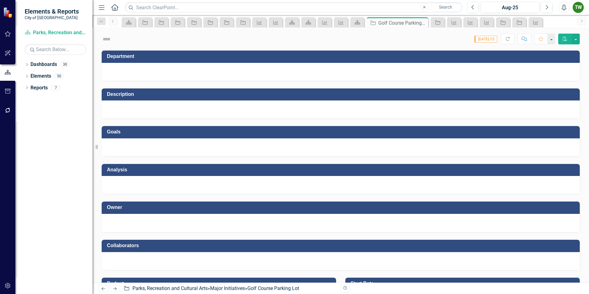
checkbox input "true"
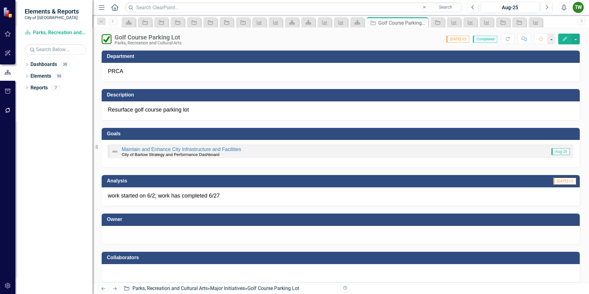
click at [132, 235] on div at bounding box center [341, 233] width 466 height 7
click at [212, 235] on div at bounding box center [341, 233] width 466 height 7
click at [238, 288] on link "Major Initiatives" at bounding box center [227, 288] width 35 height 6
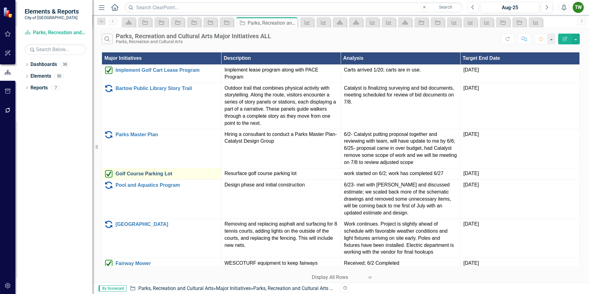
click at [157, 174] on link "Golf Course Parking Lot" at bounding box center [166, 174] width 103 height 6
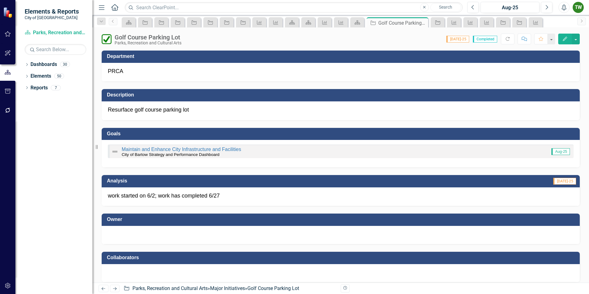
click at [566, 39] on icon "Edit" at bounding box center [565, 39] width 6 height 4
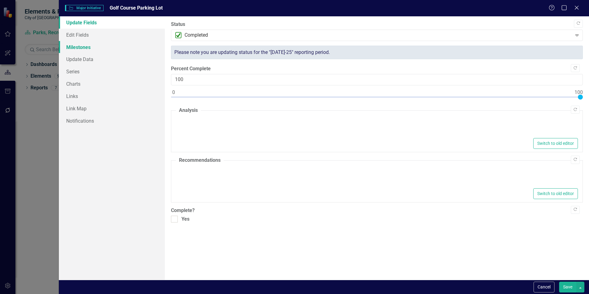
type textarea "<p>work started on 6/2; work has completed 6/27</p>"
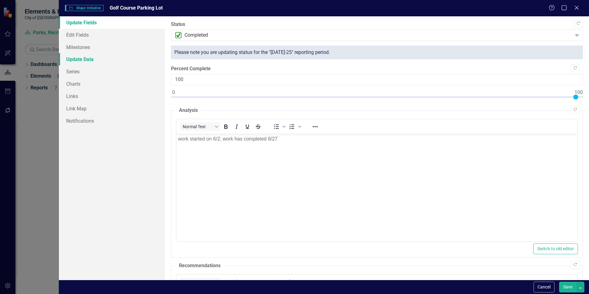
click at [88, 58] on link "Update Data" at bounding box center [112, 59] width 106 height 12
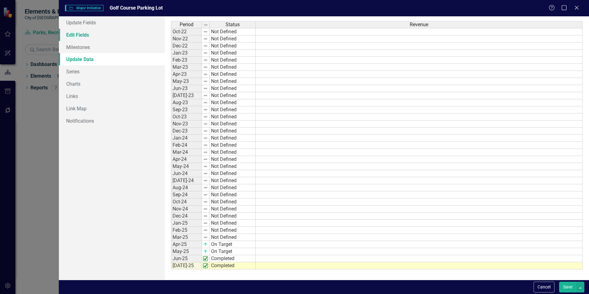
click at [83, 37] on link "Edit Fields" at bounding box center [112, 35] width 106 height 12
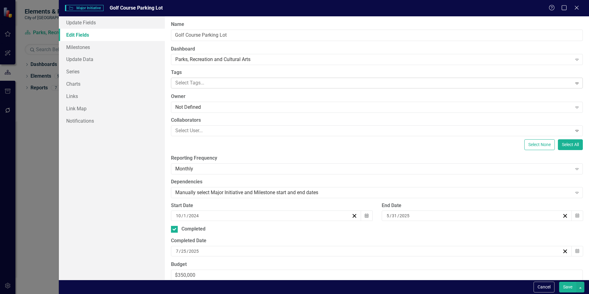
click at [221, 83] on div at bounding box center [372, 83] width 399 height 8
click at [223, 83] on div at bounding box center [372, 83] width 399 height 8
click at [227, 107] on div "Not Defined" at bounding box center [373, 107] width 396 height 7
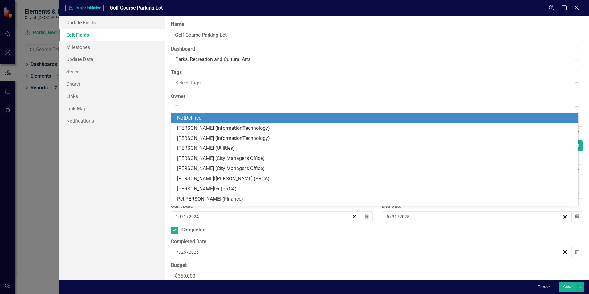
type input "Ta"
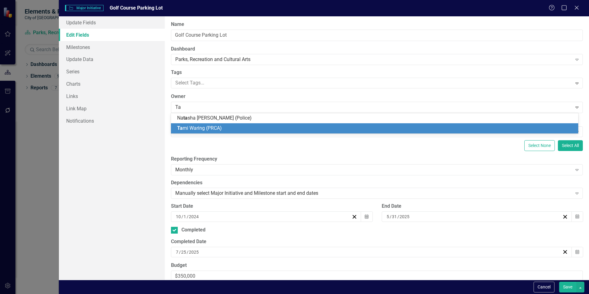
click at [207, 127] on span "Ta mi Waring (PRCA)" at bounding box center [199, 128] width 45 height 6
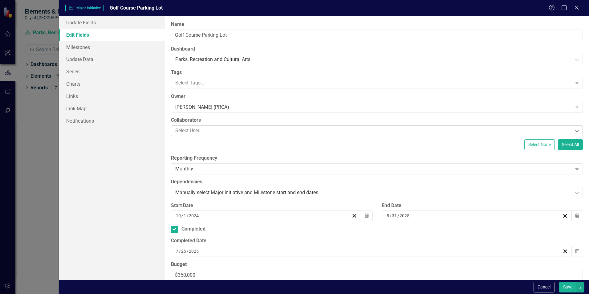
click at [247, 131] on div at bounding box center [372, 131] width 399 height 8
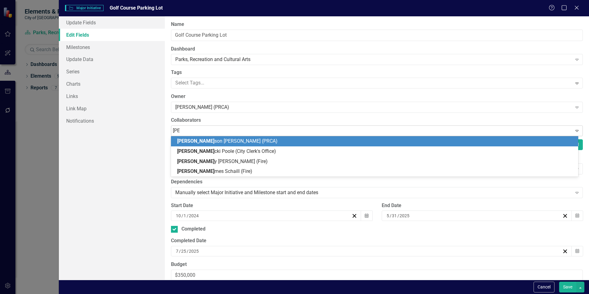
type input "Jas"
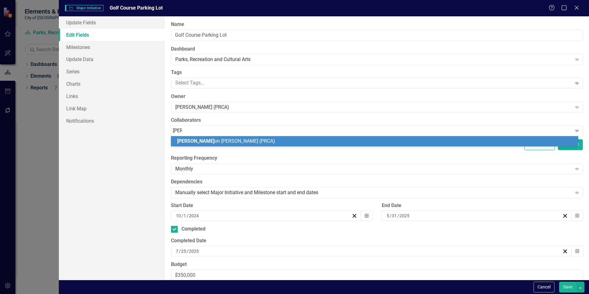
click at [224, 145] on div "Jas on Hargrove (PRCA)" at bounding box center [374, 141] width 407 height 10
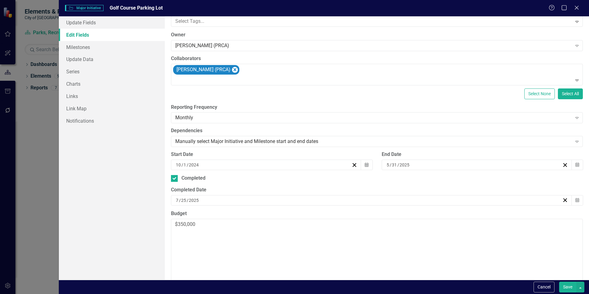
scroll to position [123, 0]
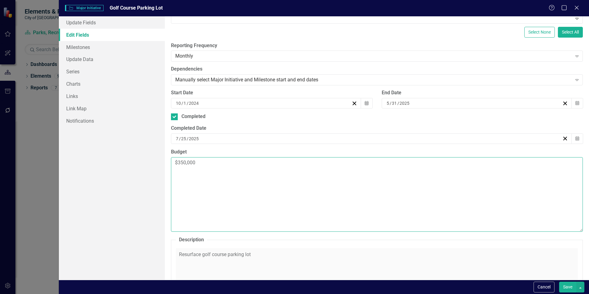
click at [201, 162] on textarea "$350,000" at bounding box center [377, 194] width 412 height 75
click at [208, 165] on textarea "$350,000" at bounding box center [377, 194] width 412 height 75
click at [178, 176] on textarea "$350,000" at bounding box center [377, 194] width 412 height 75
click at [199, 163] on textarea "$350,000" at bounding box center [377, 194] width 412 height 75
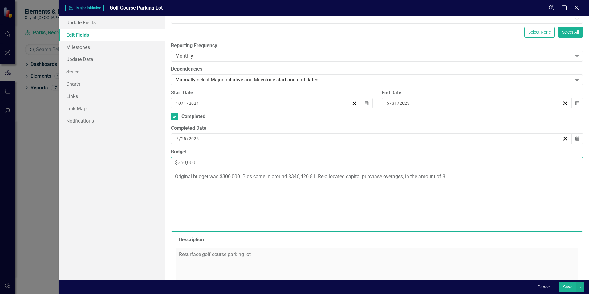
click at [453, 176] on textarea "$350,000 Original budget was $300,000. Bids came in around $346,420.81. Re-allo…" at bounding box center [377, 194] width 412 height 75
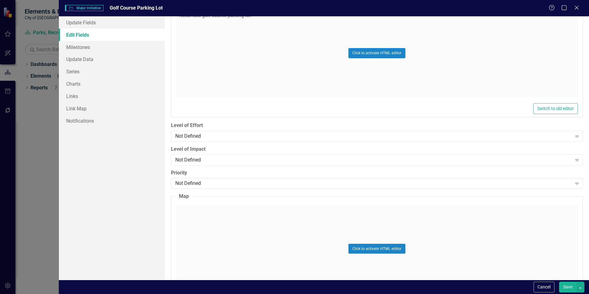
scroll to position [369, 0]
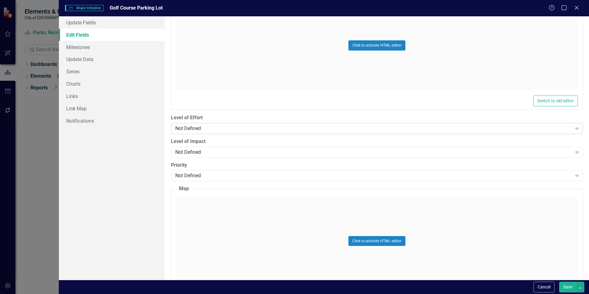
type textarea "$350,000 Original budget was $300,000. Bids came in around $346,420.81. Re-allo…"
click at [248, 127] on div "Not Defined" at bounding box center [373, 128] width 396 height 7
click at [258, 149] on div "Not Defined" at bounding box center [373, 151] width 396 height 7
click at [258, 150] on div "Not Defined" at bounding box center [373, 151] width 396 height 7
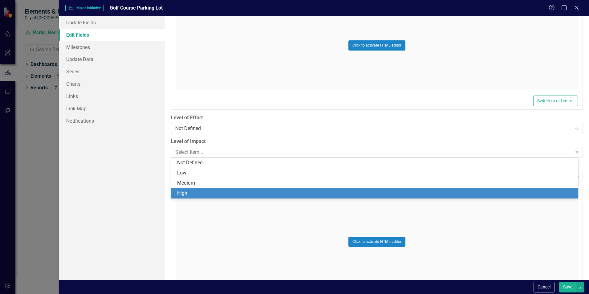
click at [200, 192] on div "High" at bounding box center [375, 193] width 397 height 7
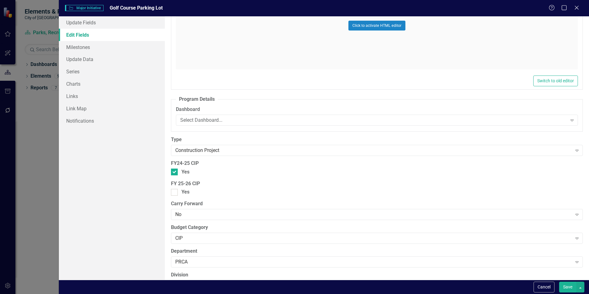
scroll to position [585, 0]
click at [339, 119] on div "Select Dashboard..." at bounding box center [373, 119] width 386 height 7
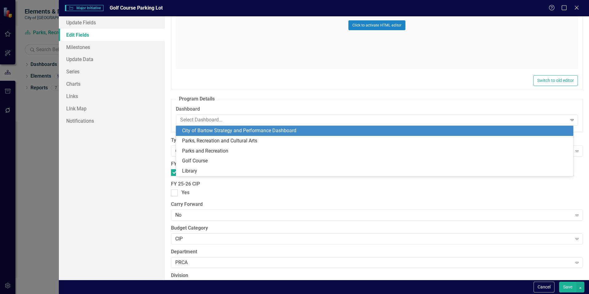
click at [285, 59] on div "Click to activate HTML editor" at bounding box center [377, 25] width 402 height 88
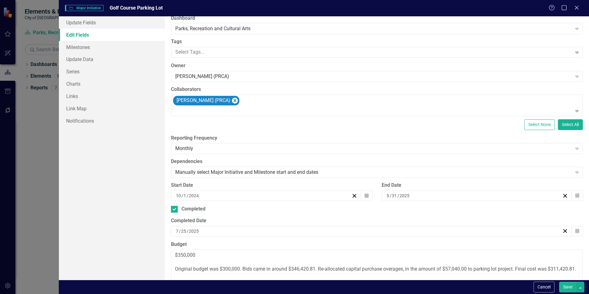
scroll to position [0, 0]
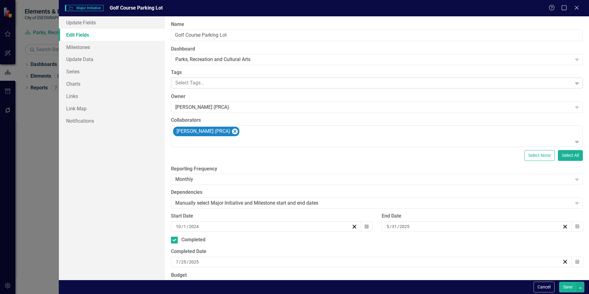
click at [293, 82] on div at bounding box center [372, 83] width 399 height 8
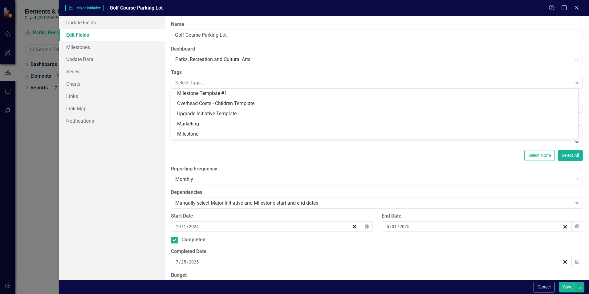
click at [293, 82] on div at bounding box center [372, 83] width 399 height 8
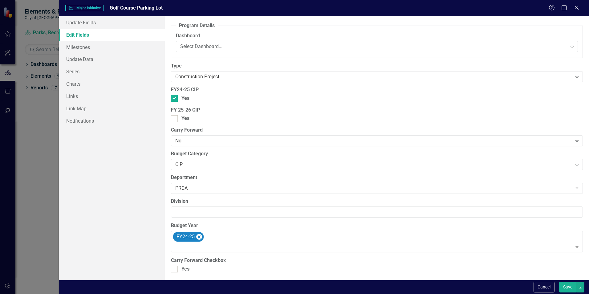
scroll to position [691, 0]
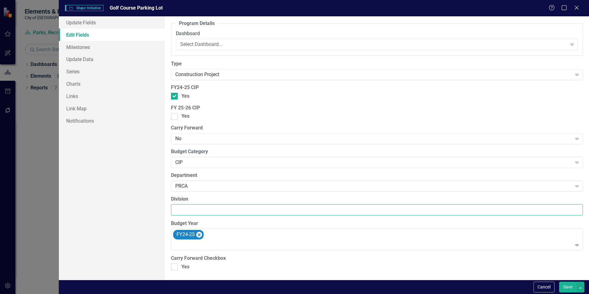
click at [210, 208] on input "Division" at bounding box center [377, 209] width 412 height 11
type input "Golf Course"
click at [567, 289] on button "Save" at bounding box center [567, 286] width 17 height 11
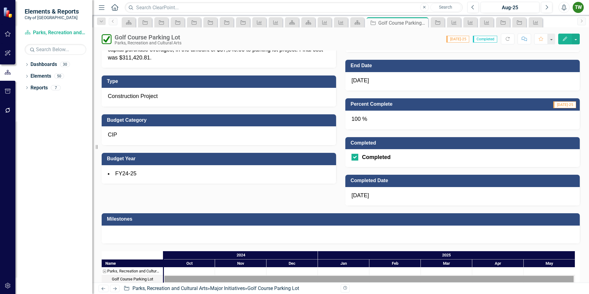
scroll to position [308, 0]
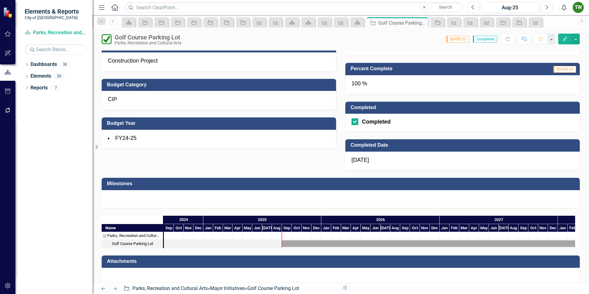
drag, startPoint x: 257, startPoint y: 242, endPoint x: 377, endPoint y: 244, distance: 119.8
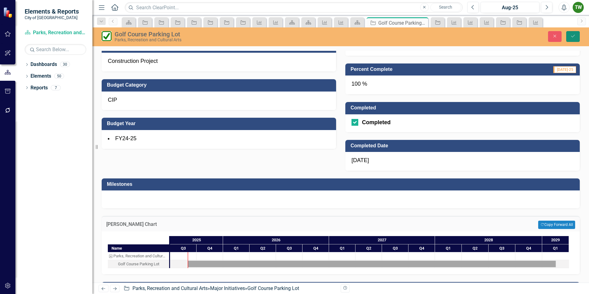
click at [573, 34] on icon "Save" at bounding box center [573, 36] width 6 height 4
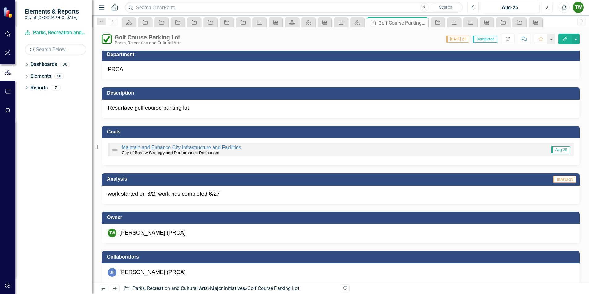
scroll to position [0, 0]
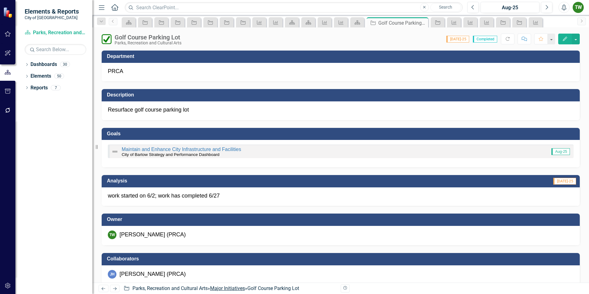
click at [239, 288] on link "Major Initiatives" at bounding box center [227, 288] width 35 height 6
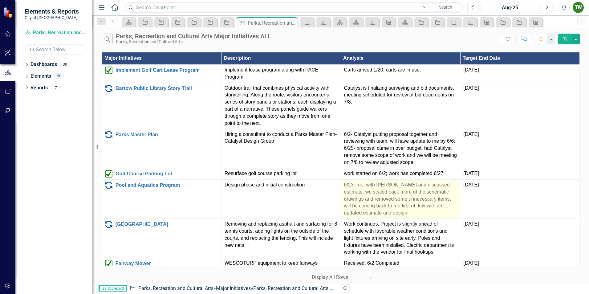
click at [391, 193] on p "6/23- met with Straughn Trout and discussed estimate; we scaled back more of th…" at bounding box center [400, 198] width 113 height 35
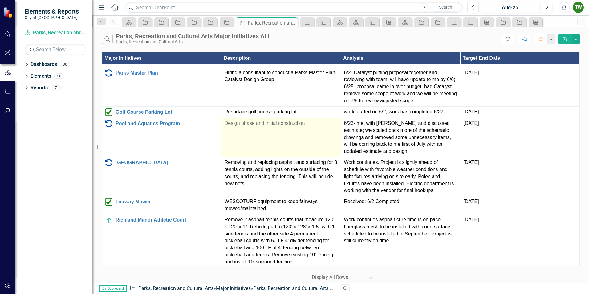
scroll to position [31, 0]
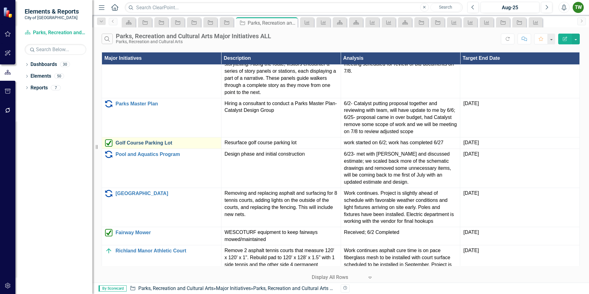
click at [171, 144] on link "Golf Course Parking Lot" at bounding box center [166, 143] width 103 height 6
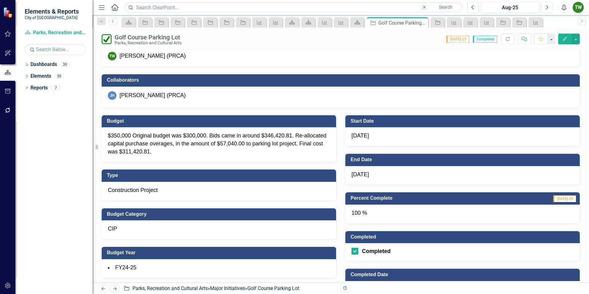
scroll to position [185, 0]
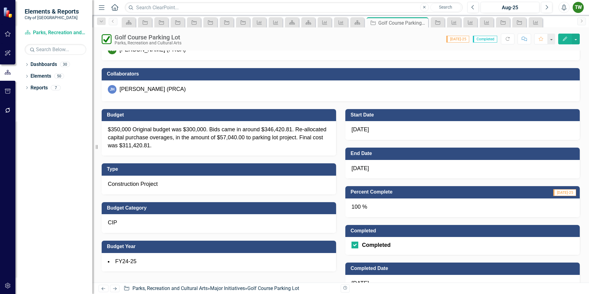
click at [366, 168] on span "2/17/29" at bounding box center [360, 168] width 18 height 6
click at [569, 38] on button "Edit" at bounding box center [565, 39] width 14 height 11
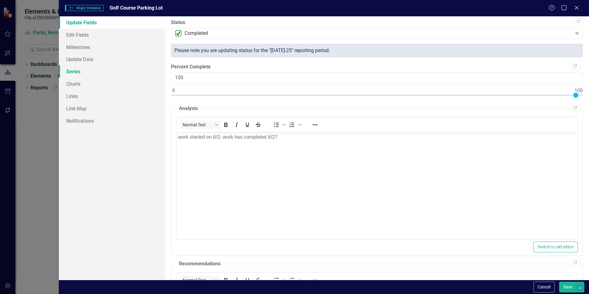
scroll to position [0, 0]
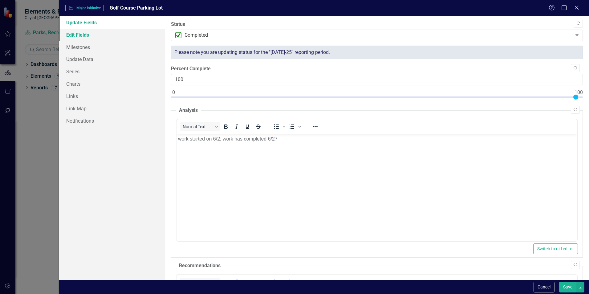
click at [79, 34] on link "Edit Fields" at bounding box center [112, 35] width 106 height 12
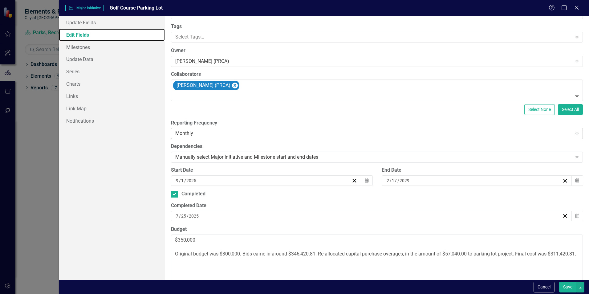
scroll to position [92, 0]
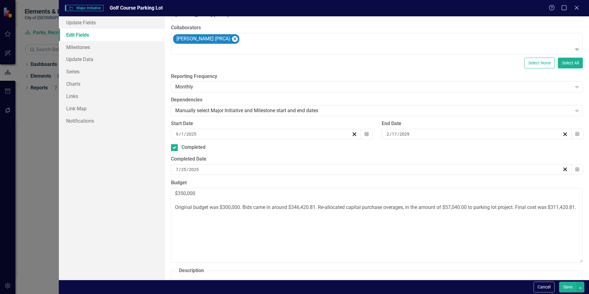
click at [410, 137] on div "2 / 17 / 2029" at bounding box center [473, 134] width 176 height 6
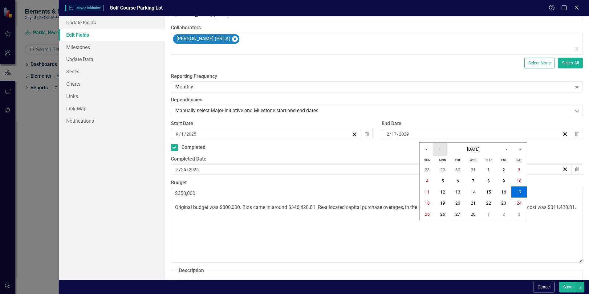
click at [442, 152] on button "‹" at bounding box center [440, 150] width 14 height 14
click at [443, 152] on button "‹" at bounding box center [440, 150] width 14 height 14
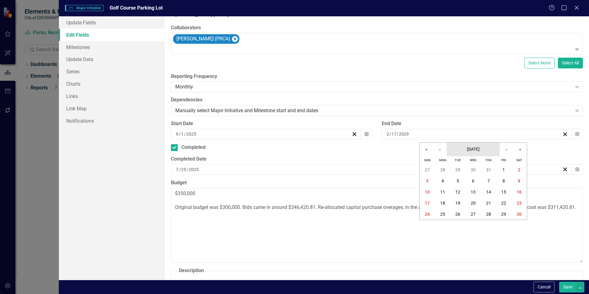
click at [471, 147] on span "September 2028" at bounding box center [473, 149] width 13 height 5
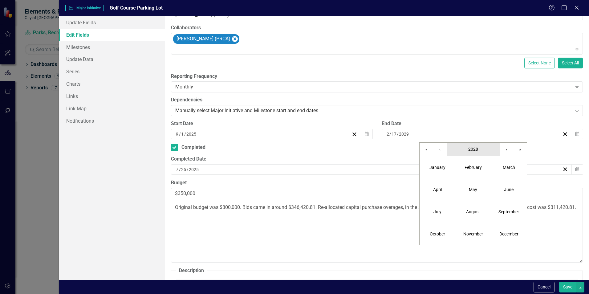
click at [476, 152] on button "2028" at bounding box center [472, 150] width 53 height 14
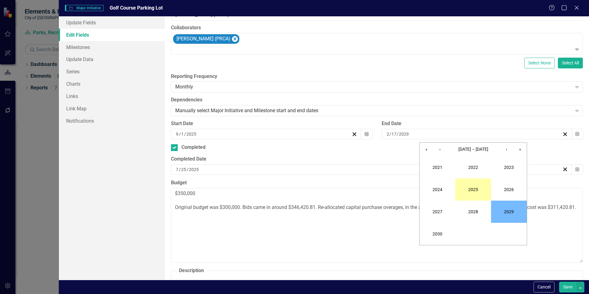
click at [472, 189] on button "2025" at bounding box center [473, 189] width 36 height 22
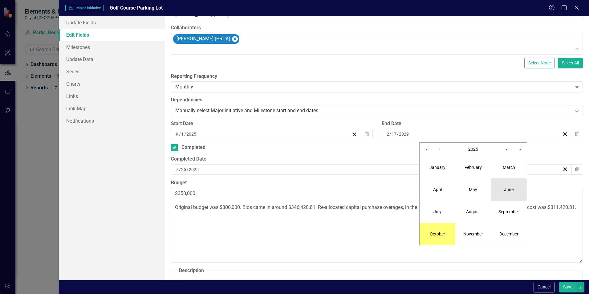
click at [507, 193] on button "June" at bounding box center [509, 189] width 36 height 22
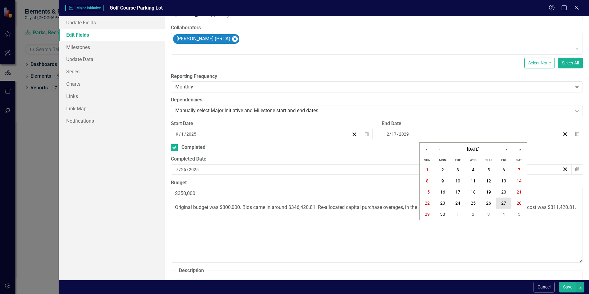
click at [506, 200] on abbr "27" at bounding box center [503, 202] width 5 height 5
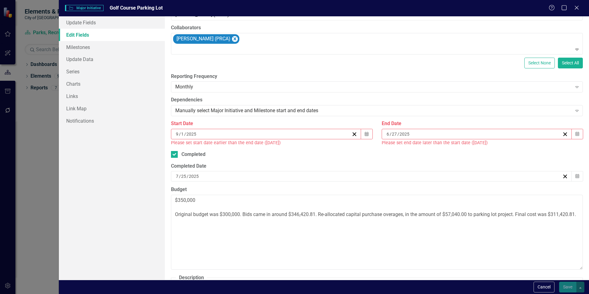
click at [265, 135] on div "9 / 1 / 2025" at bounding box center [263, 134] width 176 height 6
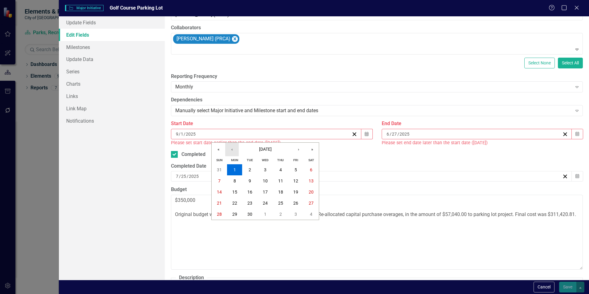
click at [233, 150] on button "‹" at bounding box center [232, 150] width 14 height 14
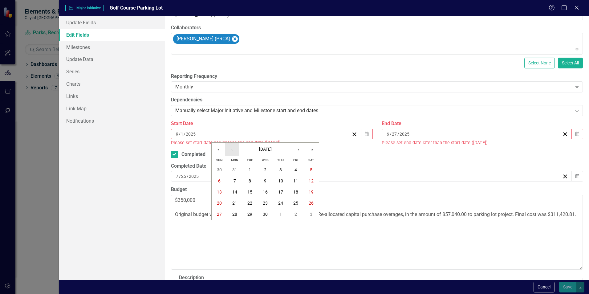
click at [233, 150] on button "‹" at bounding box center [232, 150] width 14 height 14
click at [297, 151] on button "›" at bounding box center [299, 150] width 14 height 14
click at [232, 223] on abbr "31" at bounding box center [234, 225] width 5 height 5
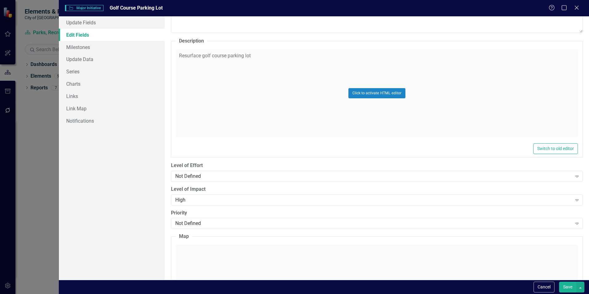
scroll to position [199, 0]
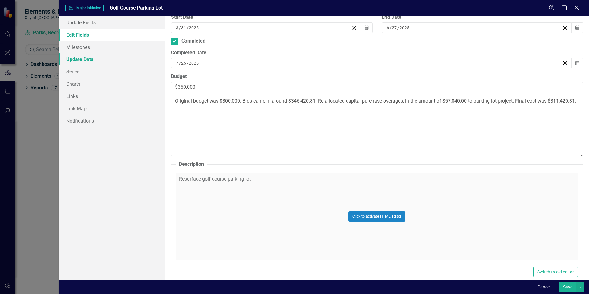
click at [90, 59] on link "Update Data" at bounding box center [112, 59] width 106 height 12
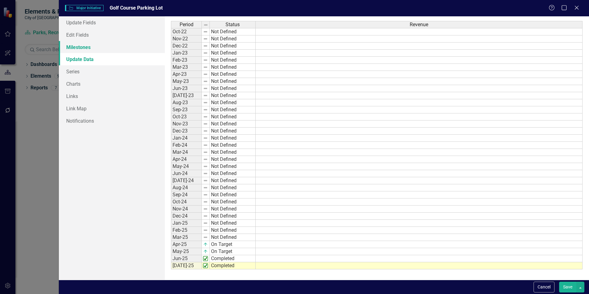
click at [109, 45] on link "Milestones" at bounding box center [112, 47] width 106 height 12
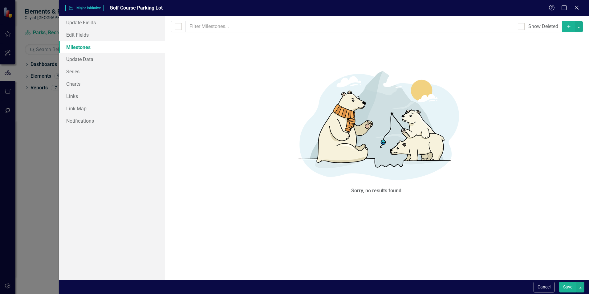
click at [571, 287] on button "Save" at bounding box center [567, 286] width 17 height 11
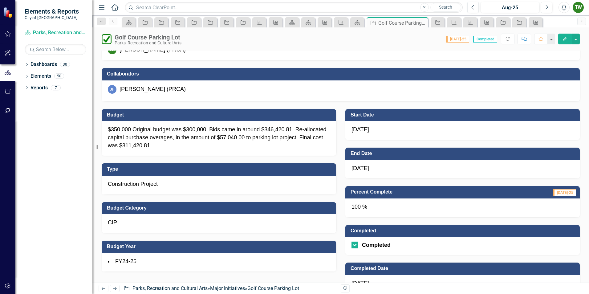
scroll to position [0, 0]
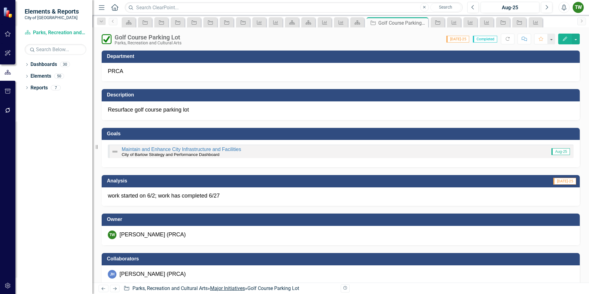
click at [243, 287] on link "Major Initiatives" at bounding box center [227, 288] width 35 height 6
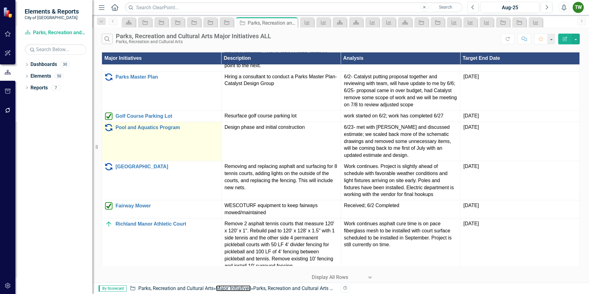
scroll to position [92, 0]
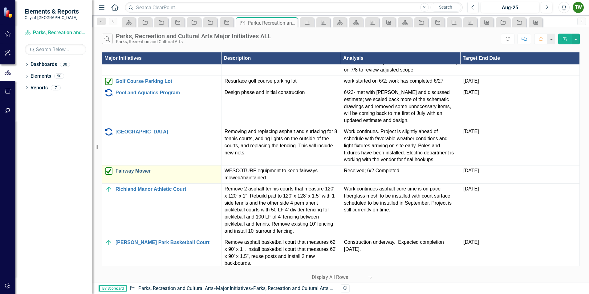
click at [141, 170] on link "Fairway Mower" at bounding box center [166, 171] width 103 height 6
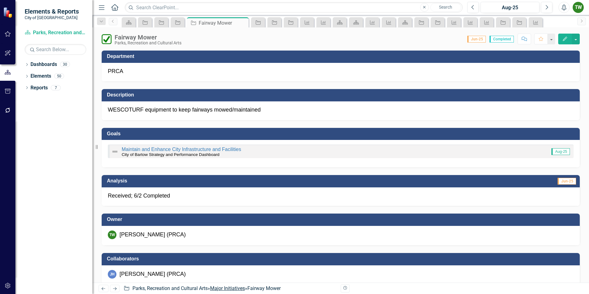
click at [223, 286] on link "Major Initiatives" at bounding box center [227, 288] width 35 height 6
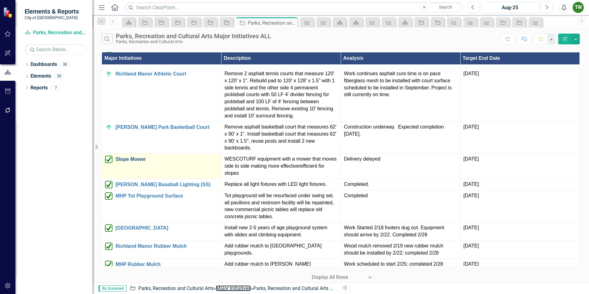
scroll to position [216, 0]
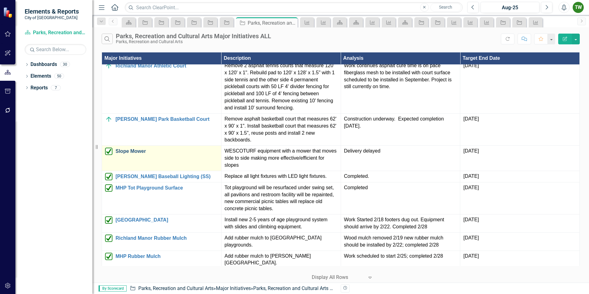
click at [133, 150] on link "Slope Mower" at bounding box center [166, 151] width 103 height 6
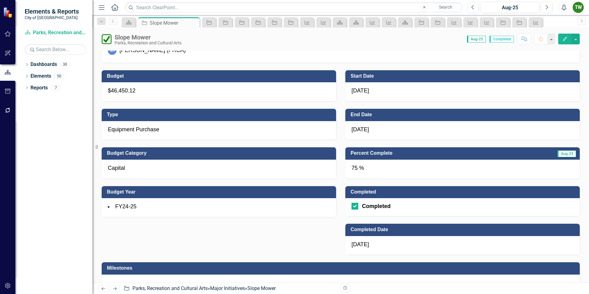
scroll to position [277, 0]
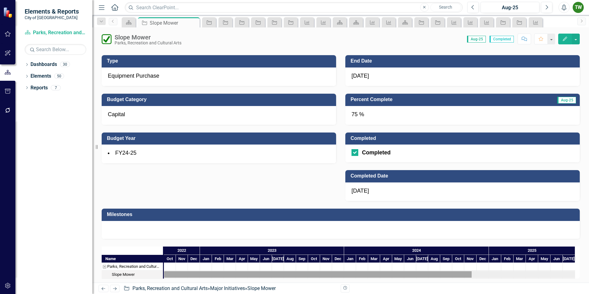
click at [563, 37] on icon "Edit" at bounding box center [565, 39] width 6 height 4
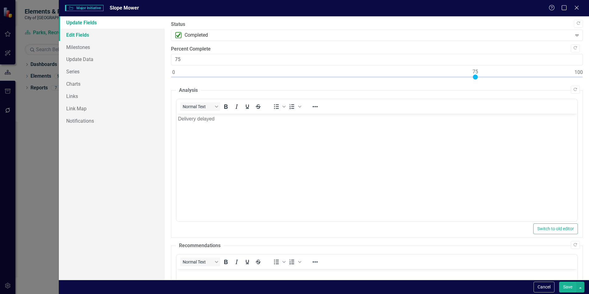
scroll to position [0, 0]
click at [77, 34] on link "Edit Fields" at bounding box center [112, 35] width 106 height 12
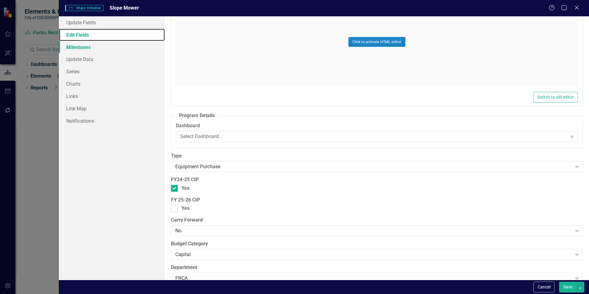
scroll to position [568, 0]
click at [94, 59] on link "Update Data" at bounding box center [112, 59] width 106 height 12
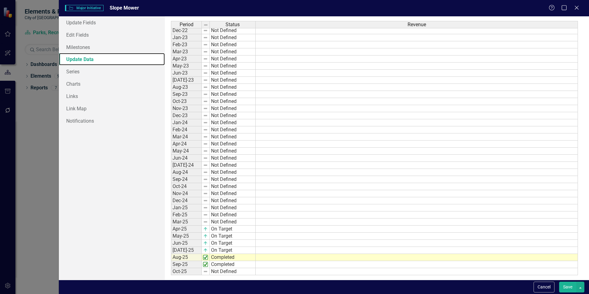
scroll to position [16, 0]
click at [112, 83] on link "Charts" at bounding box center [112, 84] width 106 height 12
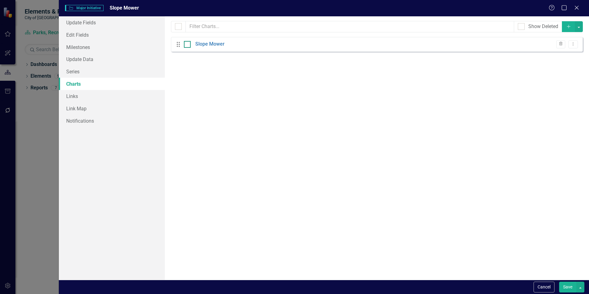
click at [186, 45] on div at bounding box center [187, 44] width 7 height 7
click at [186, 45] on input "checkbox" at bounding box center [186, 43] width 4 height 4
checkbox input "true"
click at [186, 45] on div at bounding box center [187, 44] width 7 height 7
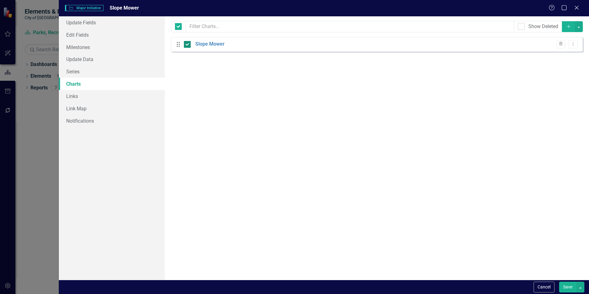
click at [186, 45] on input "checkbox" at bounding box center [186, 43] width 4 height 4
checkbox input "false"
click at [569, 287] on button "Save" at bounding box center [567, 286] width 17 height 11
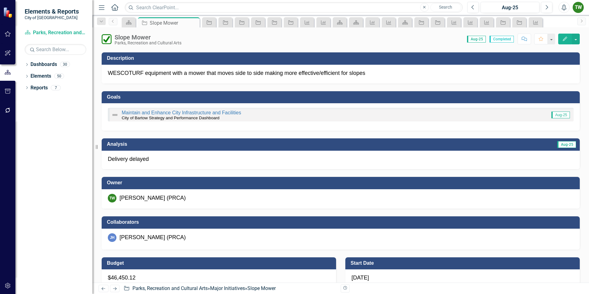
scroll to position [0, 0]
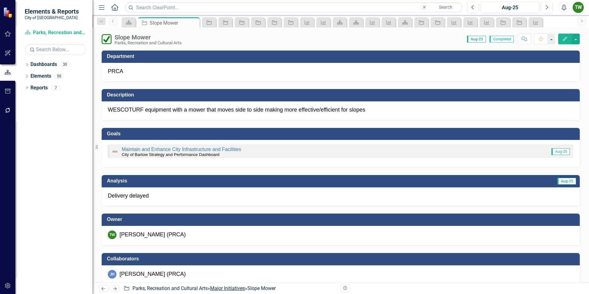
click at [215, 288] on link "Major Initiatives" at bounding box center [227, 288] width 35 height 6
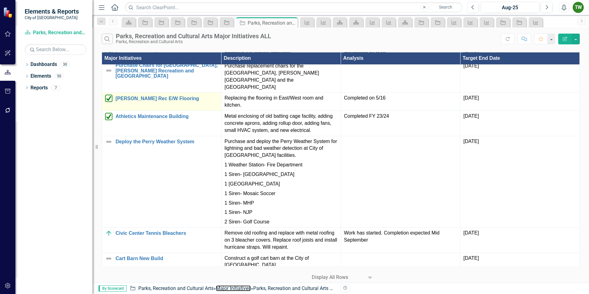
scroll to position [931, 0]
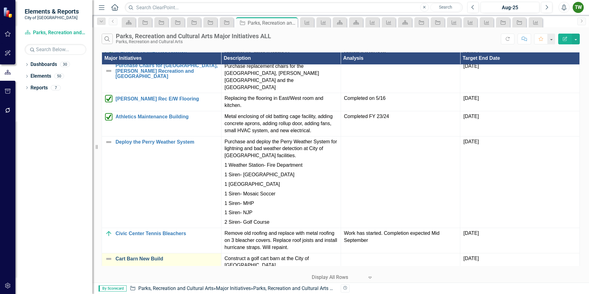
click at [151, 256] on link "Cart Barn New Build" at bounding box center [166, 259] width 103 height 6
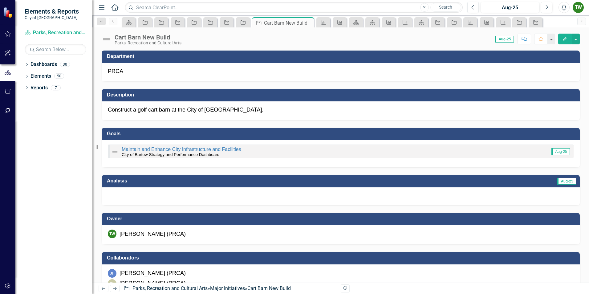
click at [562, 40] on icon "Edit" at bounding box center [565, 39] width 6 height 4
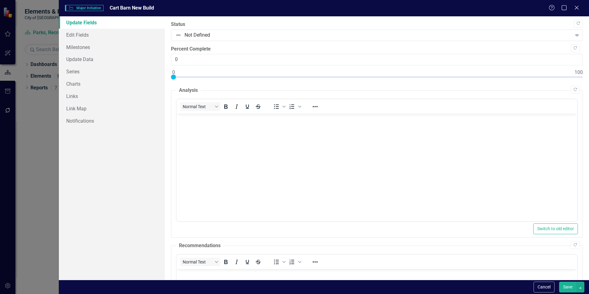
click at [216, 141] on body "Rich Text Area. Press ALT-0 for help." at bounding box center [376, 160] width 401 height 92
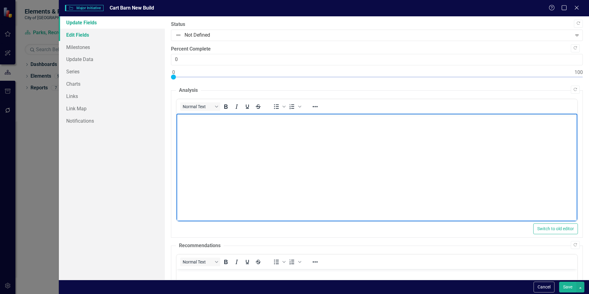
click at [77, 36] on link "Edit Fields" at bounding box center [112, 35] width 106 height 12
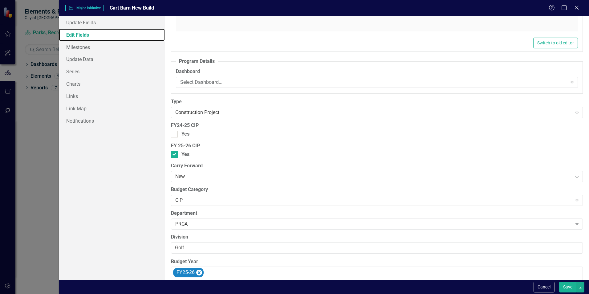
scroll to position [483, 0]
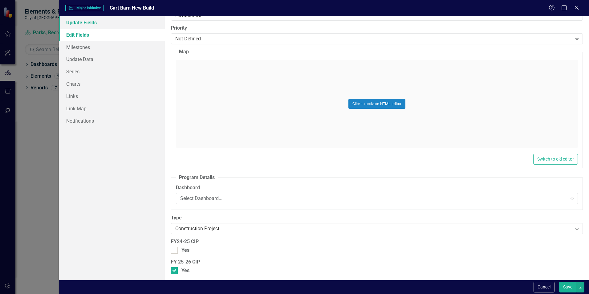
click at [95, 23] on link "Update Fields" at bounding box center [112, 22] width 106 height 12
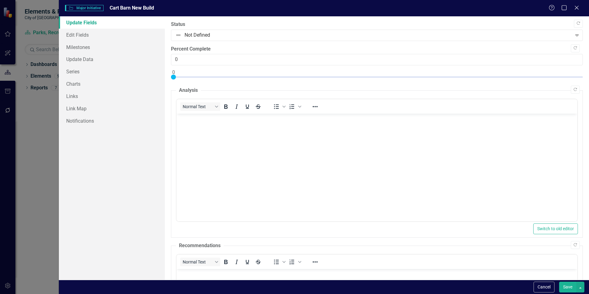
click at [208, 141] on body "Rich Text Area. Press ALT-0 for help." at bounding box center [376, 160] width 401 height 92
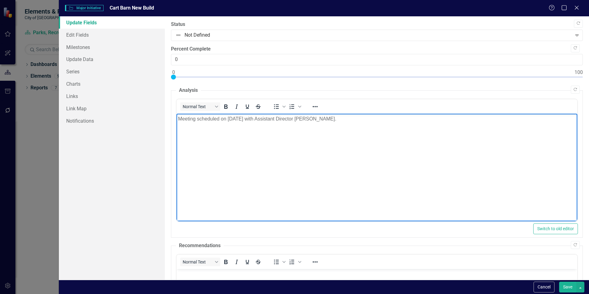
click at [181, 117] on p "Meeting scheduled on Oct.15th with Assistant Director Lasek." at bounding box center [376, 118] width 397 height 7
click at [350, 130] on body "Discussion meeting scheduled on Oct.15th with Assistant Director Lasek." at bounding box center [376, 160] width 401 height 92
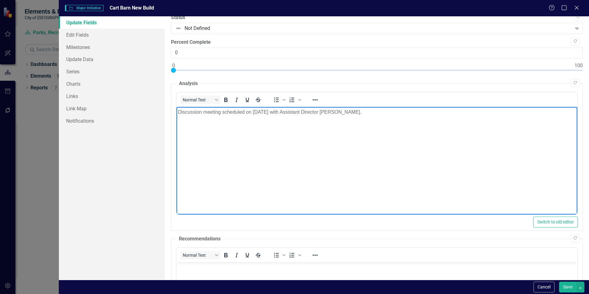
scroll to position [0, 0]
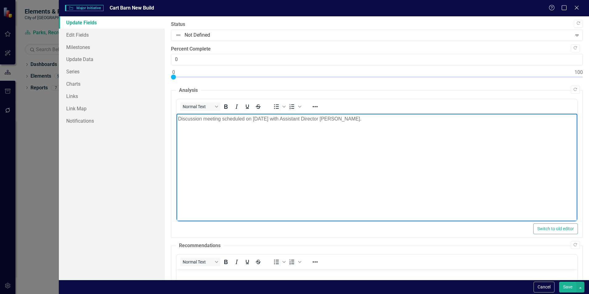
click at [567, 288] on button "Save" at bounding box center [567, 286] width 17 height 11
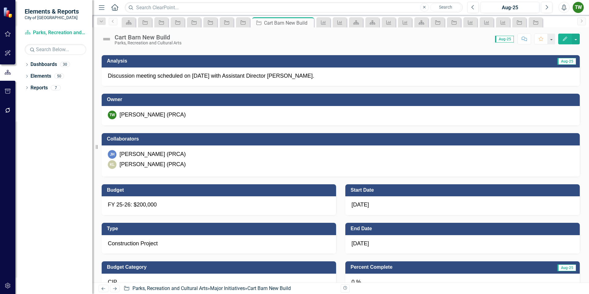
scroll to position [123, 0]
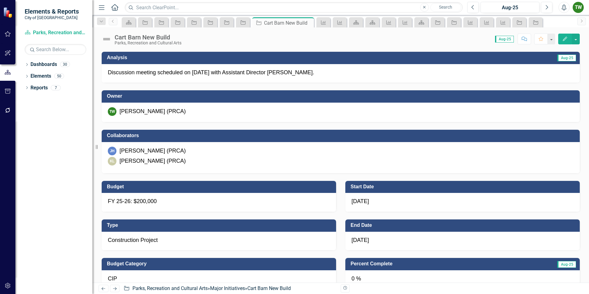
click at [158, 202] on div "FY 25-26: $200,000" at bounding box center [219, 202] width 234 height 19
click at [144, 201] on span "FY 25-26: $200,000" at bounding box center [132, 201] width 49 height 6
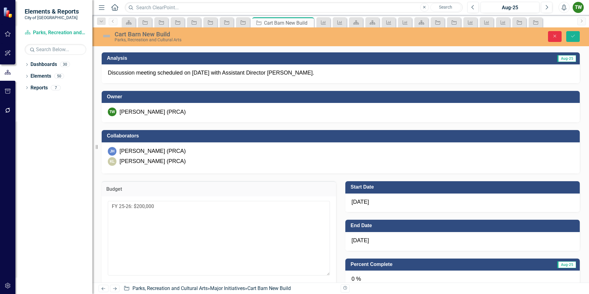
click at [556, 36] on icon "Close" at bounding box center [555, 36] width 6 height 4
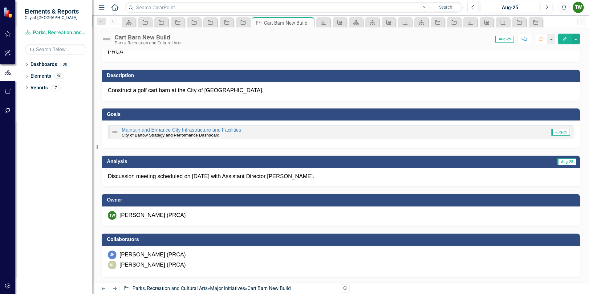
scroll to position [0, 0]
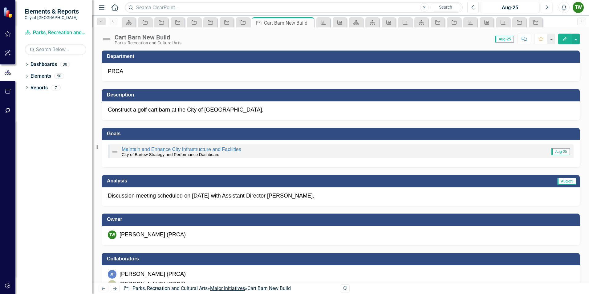
click at [236, 289] on link "Major Initiatives" at bounding box center [227, 288] width 35 height 6
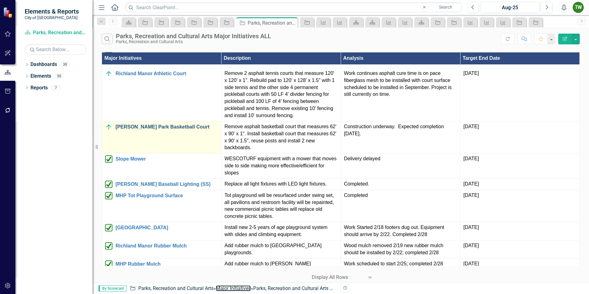
scroll to position [216, 0]
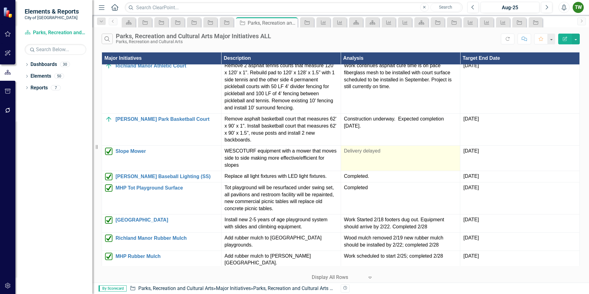
click at [366, 157] on td "Delivery delayed" at bounding box center [400, 158] width 119 height 25
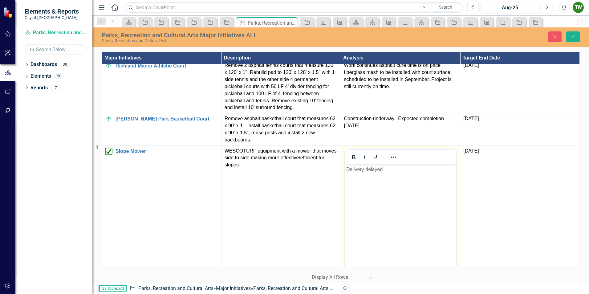
scroll to position [0, 0]
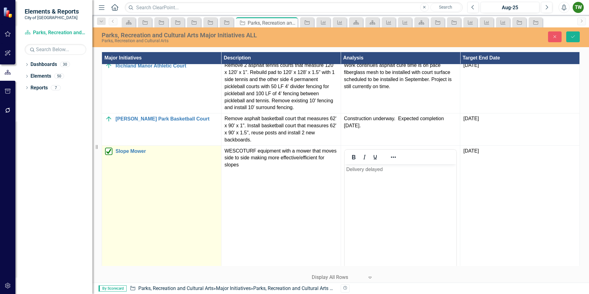
click at [186, 191] on td "Slope Mower Edit Edit Major Initiative Link Open Element" at bounding box center [161, 218] width 119 height 146
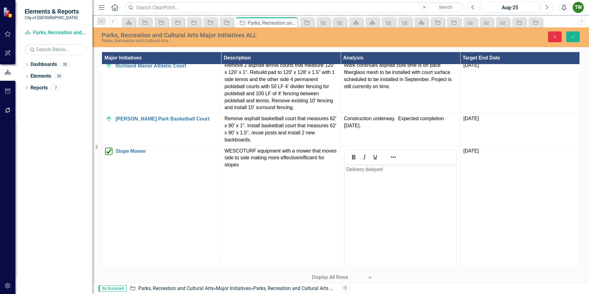
click at [555, 36] on icon "Close" at bounding box center [555, 36] width 6 height 4
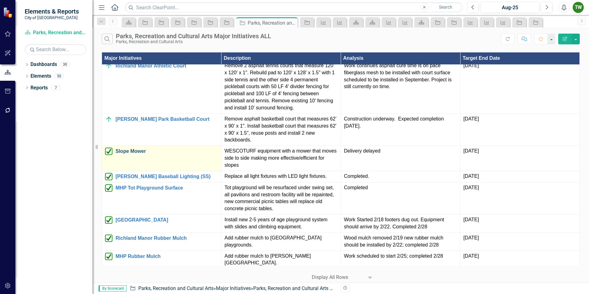
click at [148, 152] on link "Slope Mower" at bounding box center [166, 151] width 103 height 6
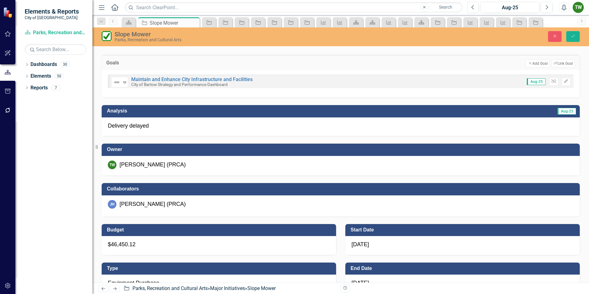
scroll to position [92, 0]
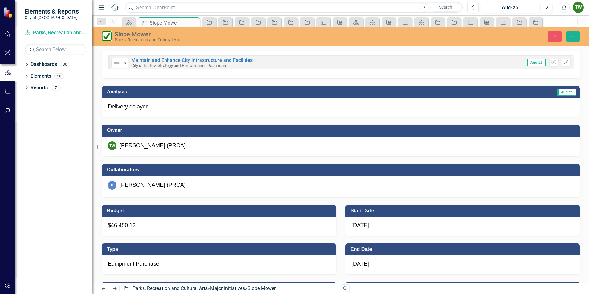
click at [155, 106] on p "Delivery delayed" at bounding box center [341, 107] width 466 height 8
click at [157, 107] on p "Delivery delayed" at bounding box center [341, 107] width 466 height 8
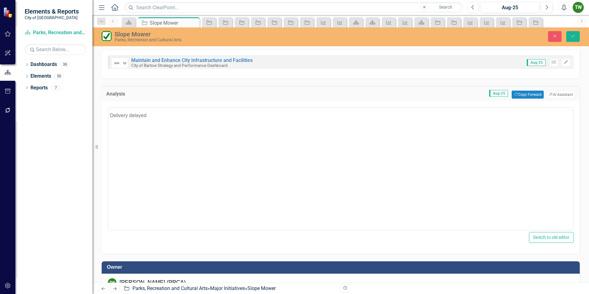
scroll to position [0, 0]
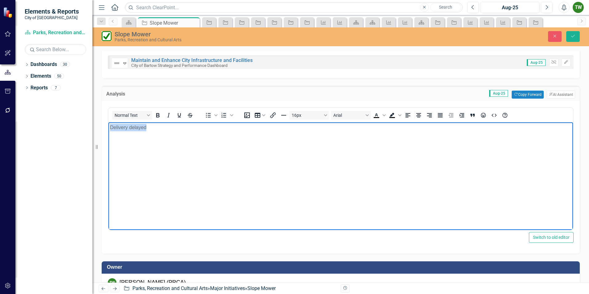
drag, startPoint x: 152, startPoint y: 127, endPoint x: 109, endPoint y: 127, distance: 42.8
click at [109, 127] on body "Delivery delayed" at bounding box center [340, 168] width 464 height 92
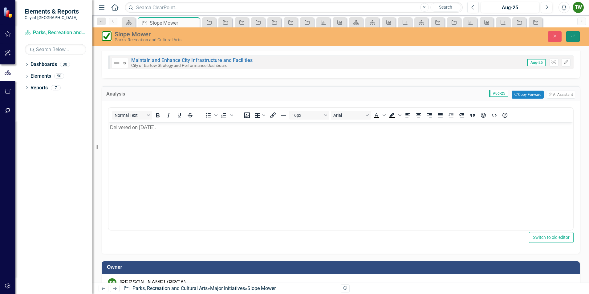
click at [572, 36] on icon "Save" at bounding box center [573, 36] width 6 height 4
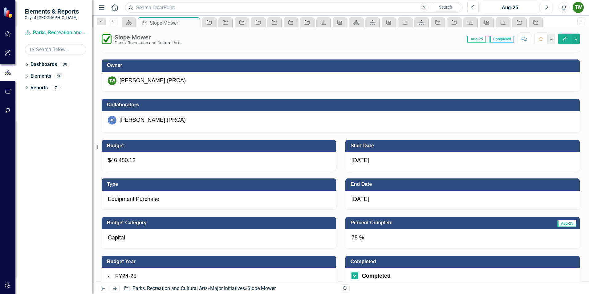
scroll to position [185, 0]
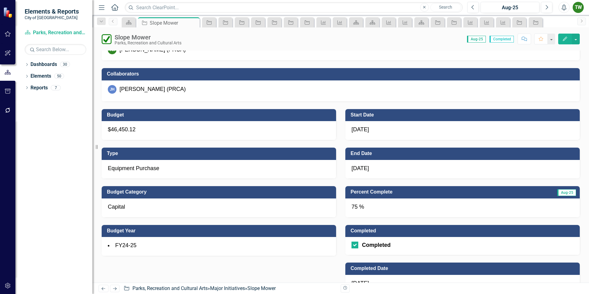
click at [357, 207] on div "75 %" at bounding box center [462, 207] width 234 height 19
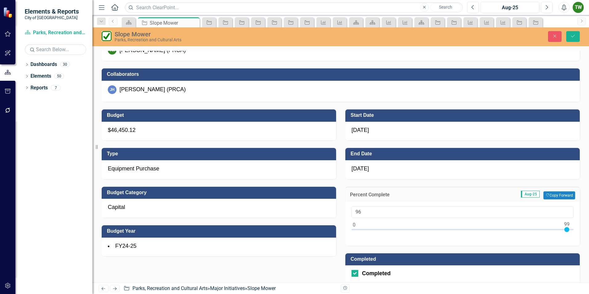
type input "100"
drag, startPoint x: 512, startPoint y: 230, endPoint x: 568, endPoint y: 228, distance: 56.1
click at [568, 228] on div at bounding box center [462, 231] width 222 height 8
click at [574, 35] on icon "submit" at bounding box center [573, 36] width 4 height 2
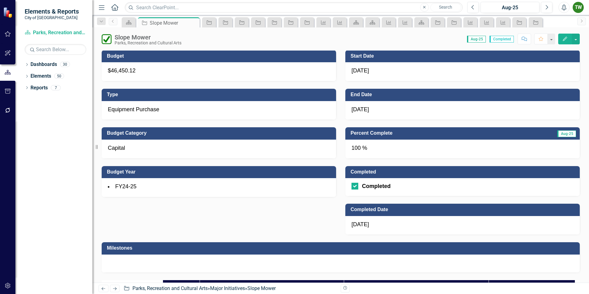
scroll to position [246, 0]
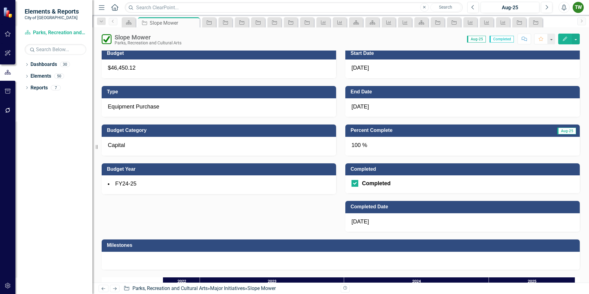
click at [367, 222] on span "10/9/25" at bounding box center [360, 221] width 18 height 6
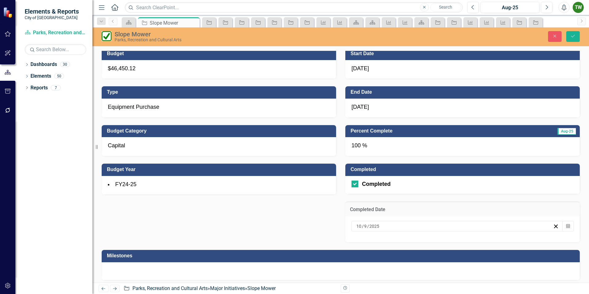
drag, startPoint x: 378, startPoint y: 225, endPoint x: 353, endPoint y: 226, distance: 25.3
click at [355, 226] on div "10 / 9 / 2025" at bounding box center [453, 226] width 197 height 6
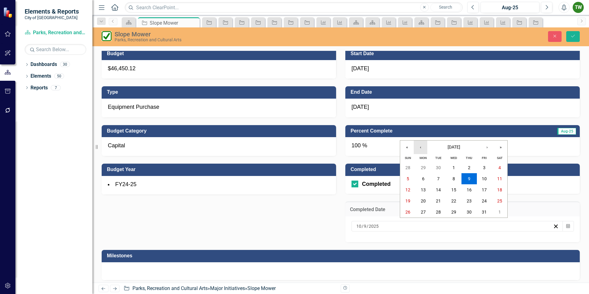
click at [421, 149] on button "‹" at bounding box center [420, 147] width 14 height 14
click at [454, 200] on abbr "24" at bounding box center [453, 200] width 5 height 5
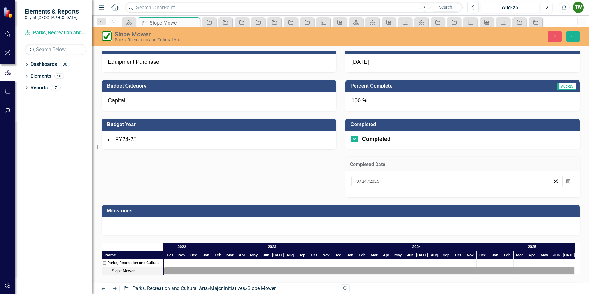
scroll to position [235, 0]
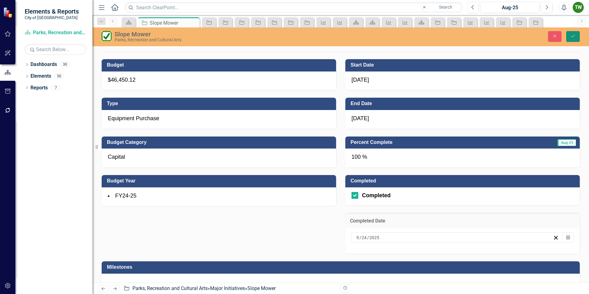
click at [574, 36] on icon "Save" at bounding box center [573, 36] width 6 height 4
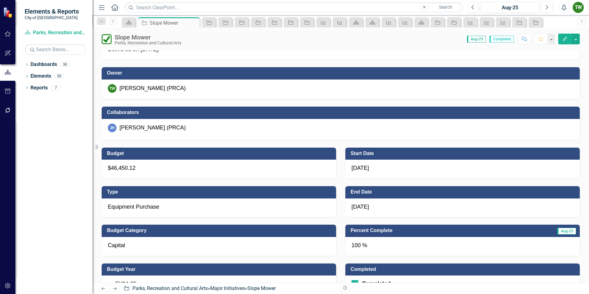
scroll to position [185, 0]
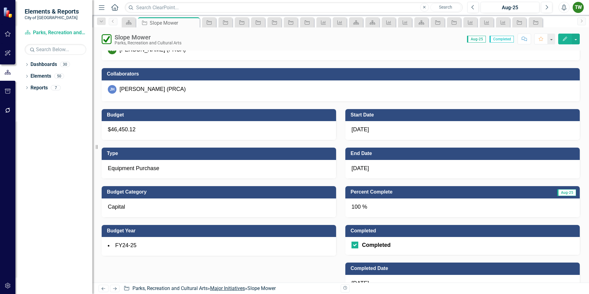
click at [224, 288] on link "Major Initiatives" at bounding box center [227, 288] width 35 height 6
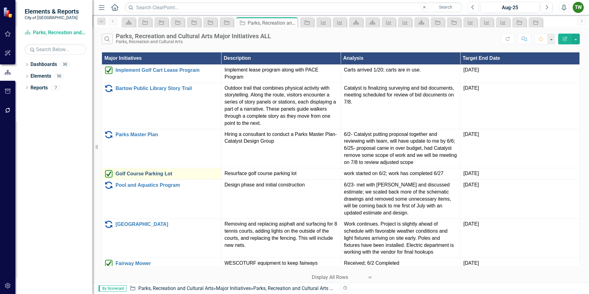
click at [153, 173] on link "Golf Course Parking Lot" at bounding box center [166, 174] width 103 height 6
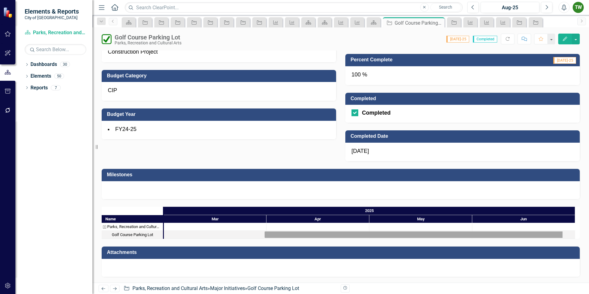
scroll to position [317, 0]
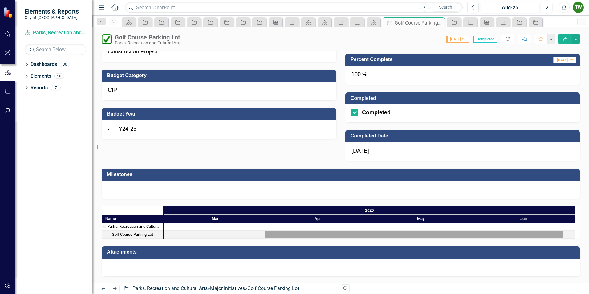
click at [237, 269] on div at bounding box center [341, 267] width 478 height 18
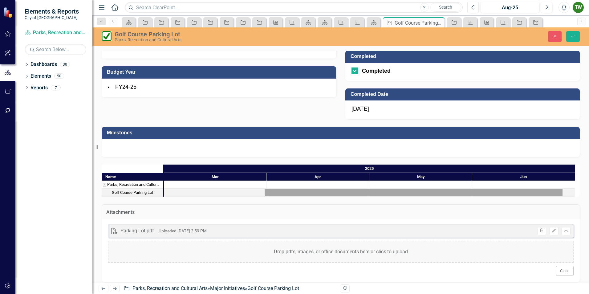
scroll to position [365, 0]
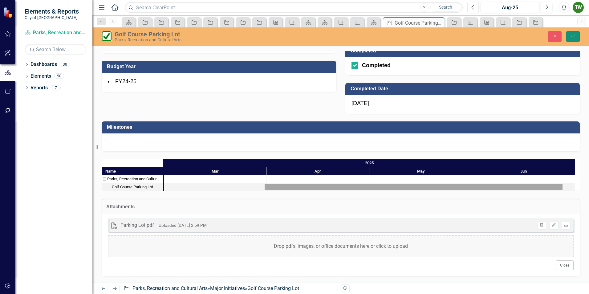
click at [575, 39] on button "Save" at bounding box center [573, 36] width 14 height 11
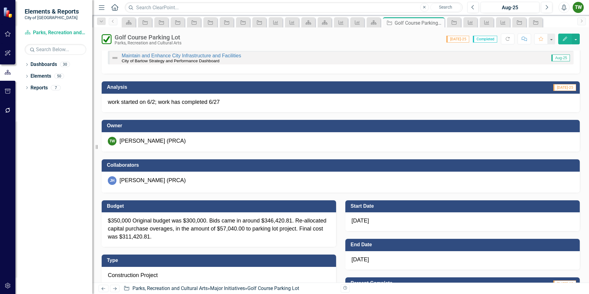
scroll to position [80, 0]
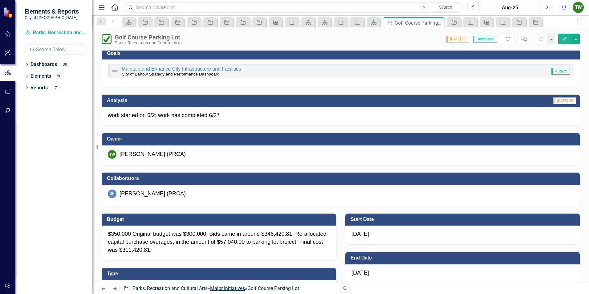
click at [232, 286] on link "Major Initiatives" at bounding box center [227, 288] width 35 height 6
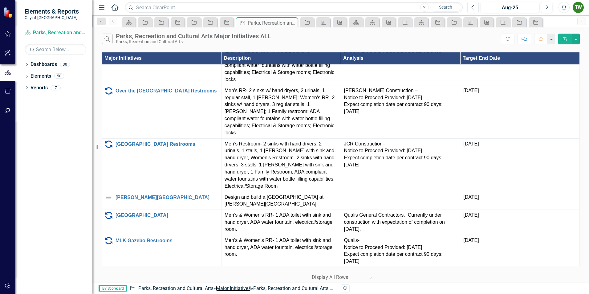
scroll to position [616, 0]
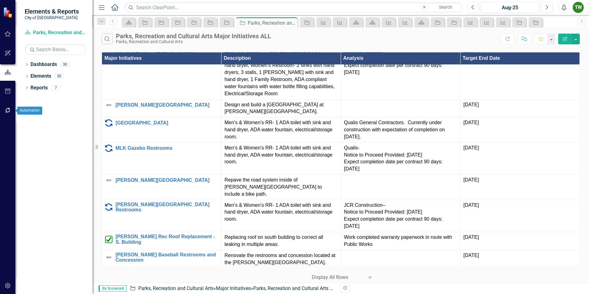
click at [9, 110] on icon "button" at bounding box center [8, 110] width 6 height 5
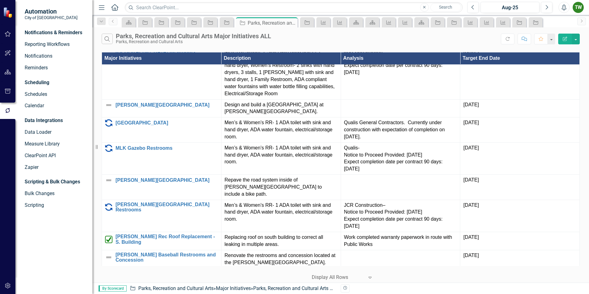
click at [8, 14] on img at bounding box center [8, 12] width 11 height 11
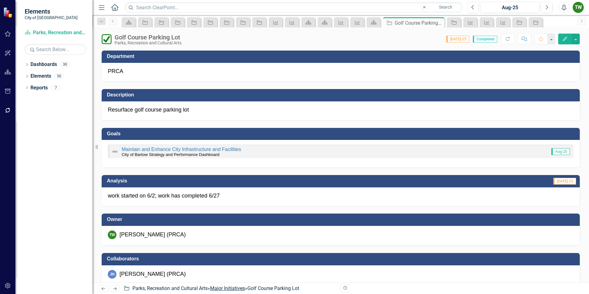
click at [236, 289] on link "Major Initiatives" at bounding box center [227, 288] width 35 height 6
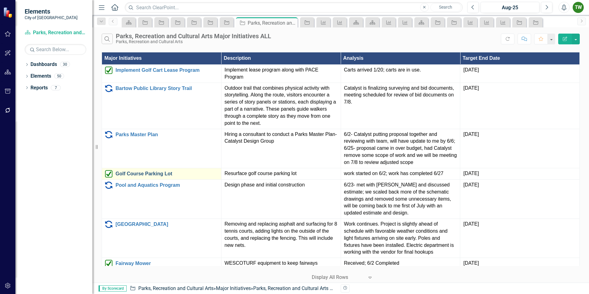
click at [175, 174] on link "Golf Course Parking Lot" at bounding box center [166, 174] width 103 height 6
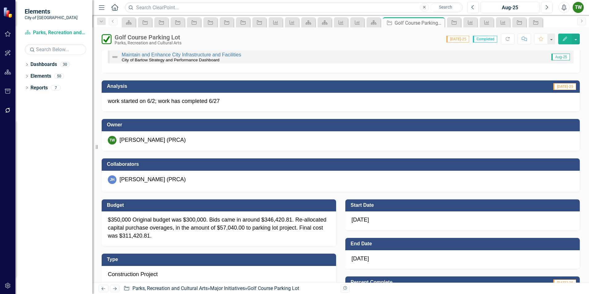
scroll to position [19, 0]
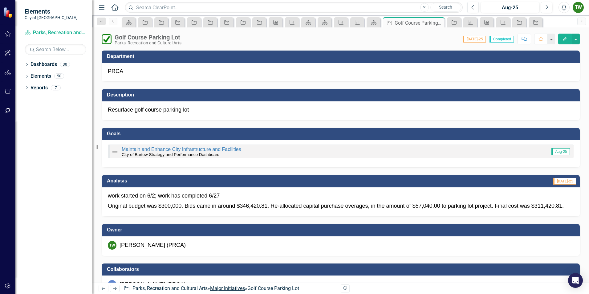
click at [234, 288] on link "Major Initiatives" at bounding box center [227, 288] width 35 height 6
